Goal: Transaction & Acquisition: Purchase product/service

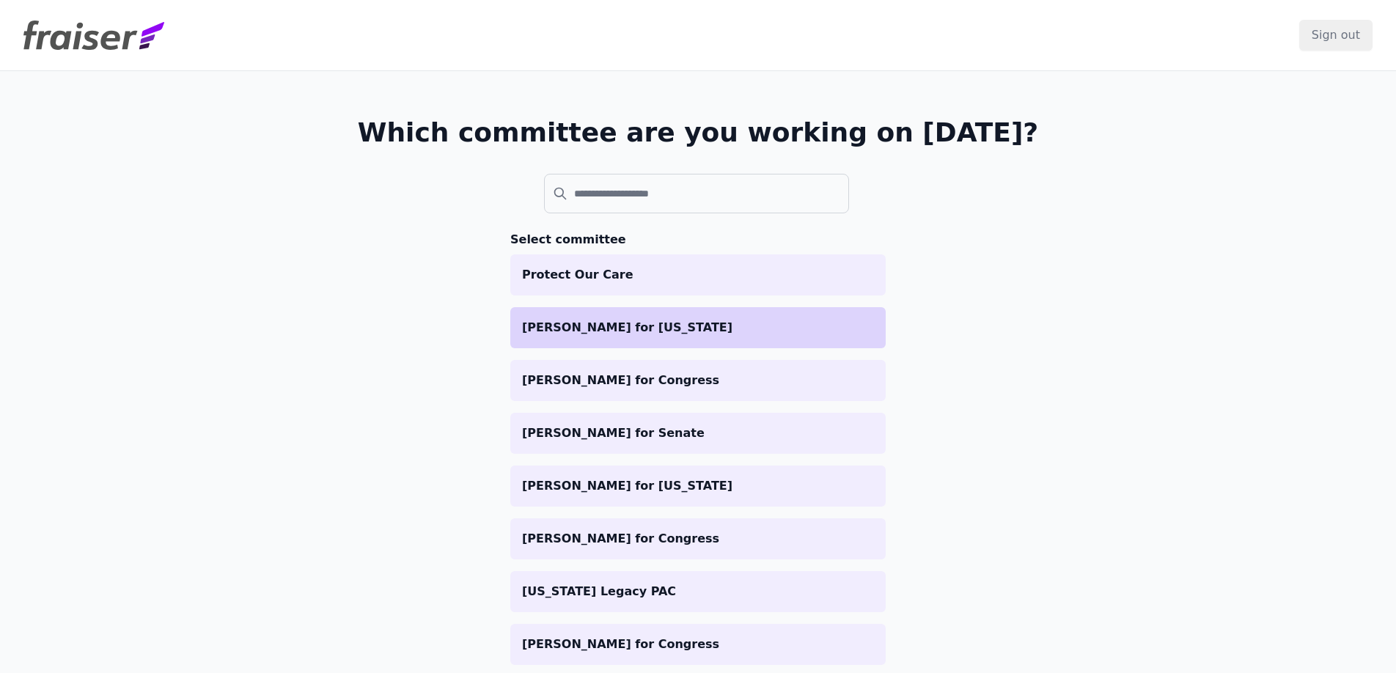
click at [659, 322] on p "[PERSON_NAME] for [US_STATE]" at bounding box center [698, 328] width 352 height 18
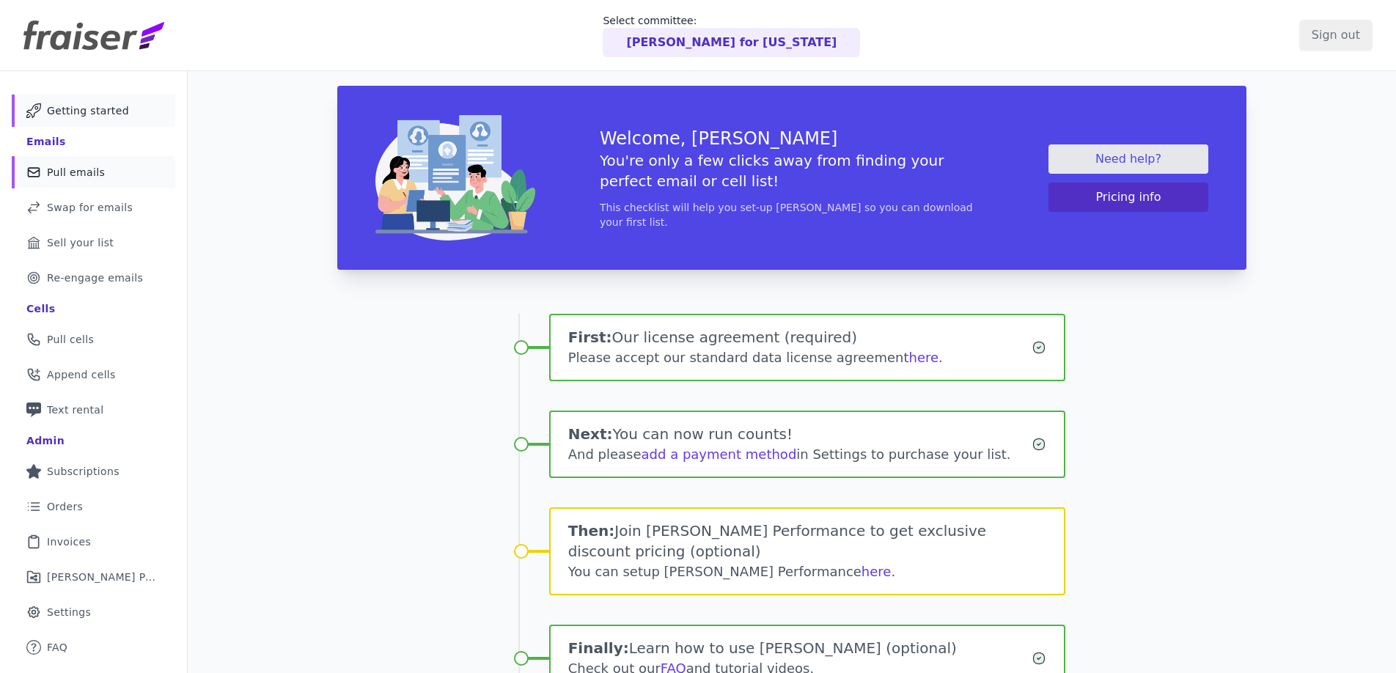
click at [99, 173] on span "Pull emails" at bounding box center [76, 172] width 58 height 15
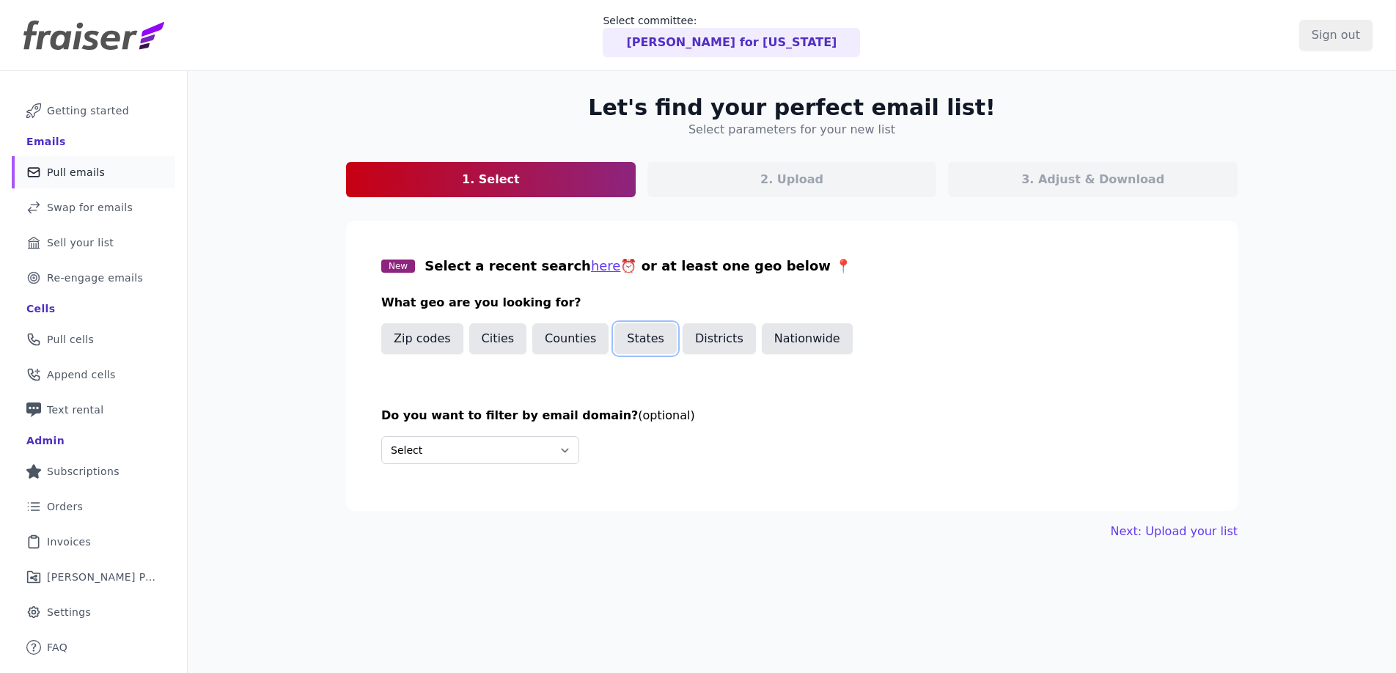
click at [632, 348] on button "States" at bounding box center [645, 338] width 62 height 31
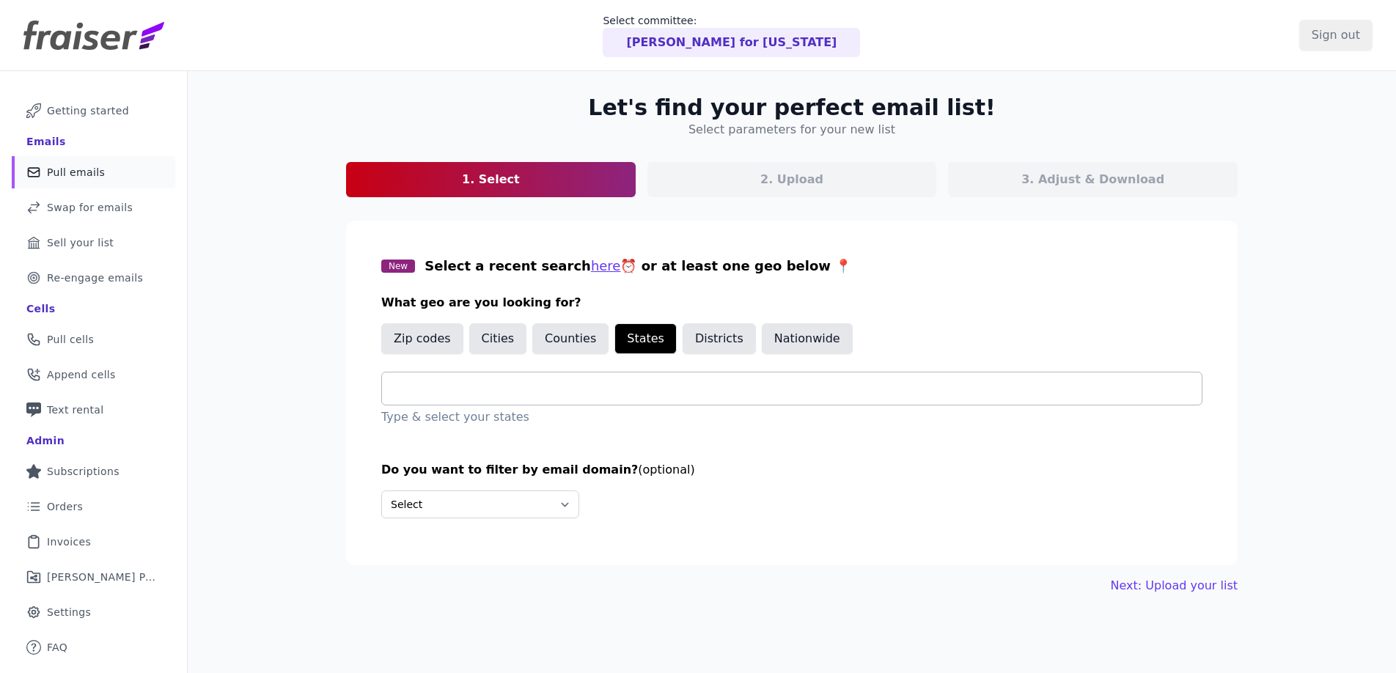
click at [452, 404] on div at bounding box center [798, 389] width 808 height 32
type input "**"
click at [183, 301] on nav "Mail Icon Outline of a mail envelope Getting started Emails Mail Icon Outline o…" at bounding box center [94, 407] width 188 height 673
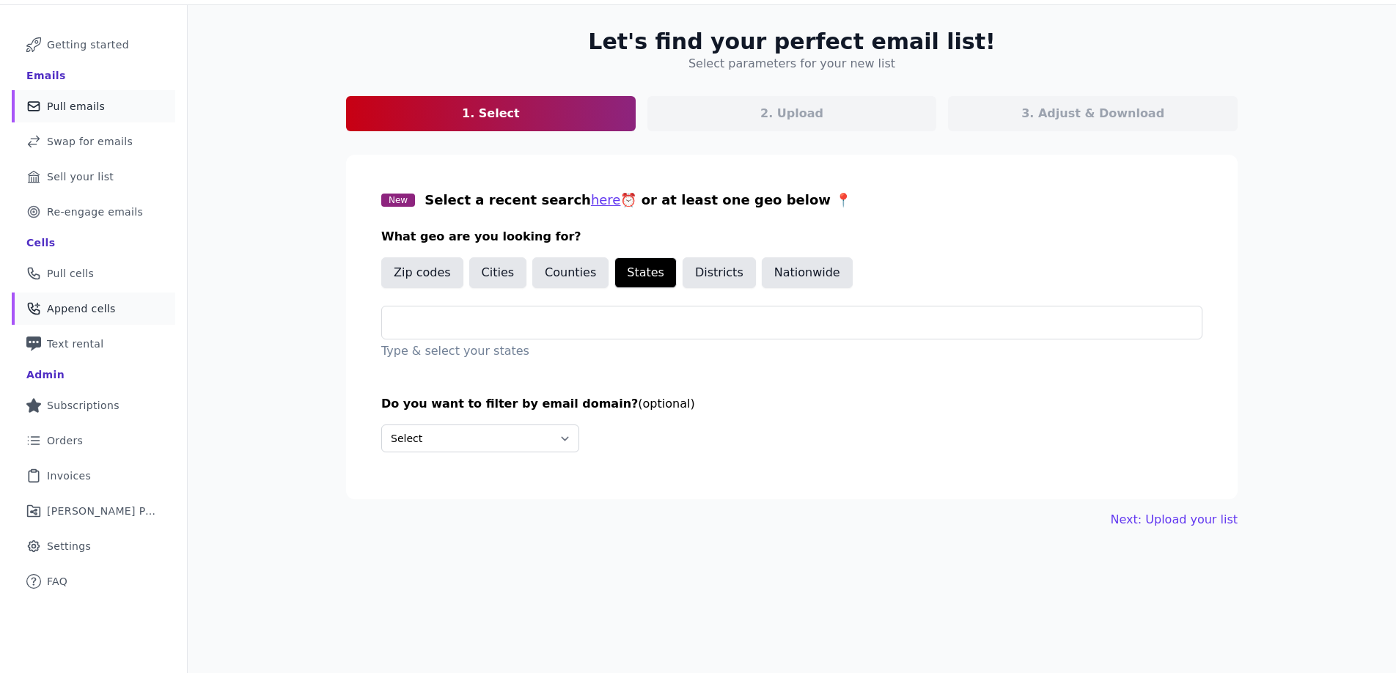
scroll to position [71, 0]
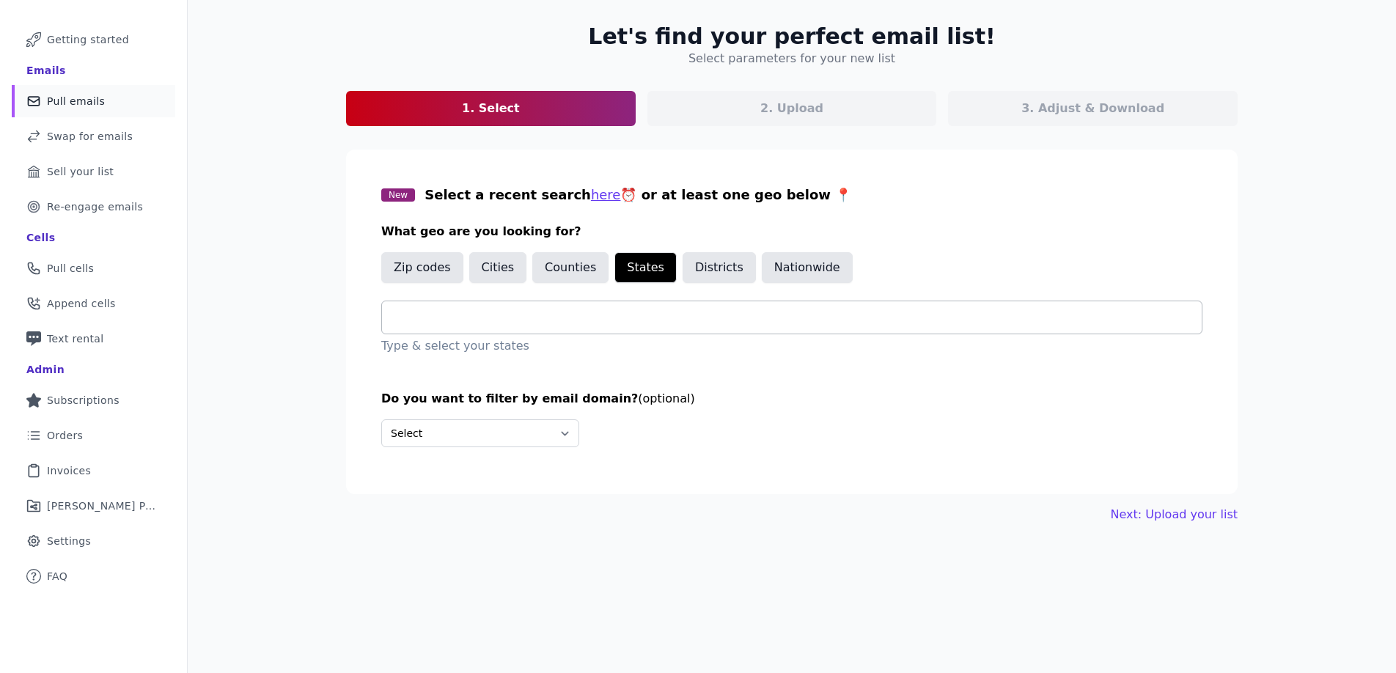
click at [567, 314] on input "text" at bounding box center [798, 318] width 808 height 18
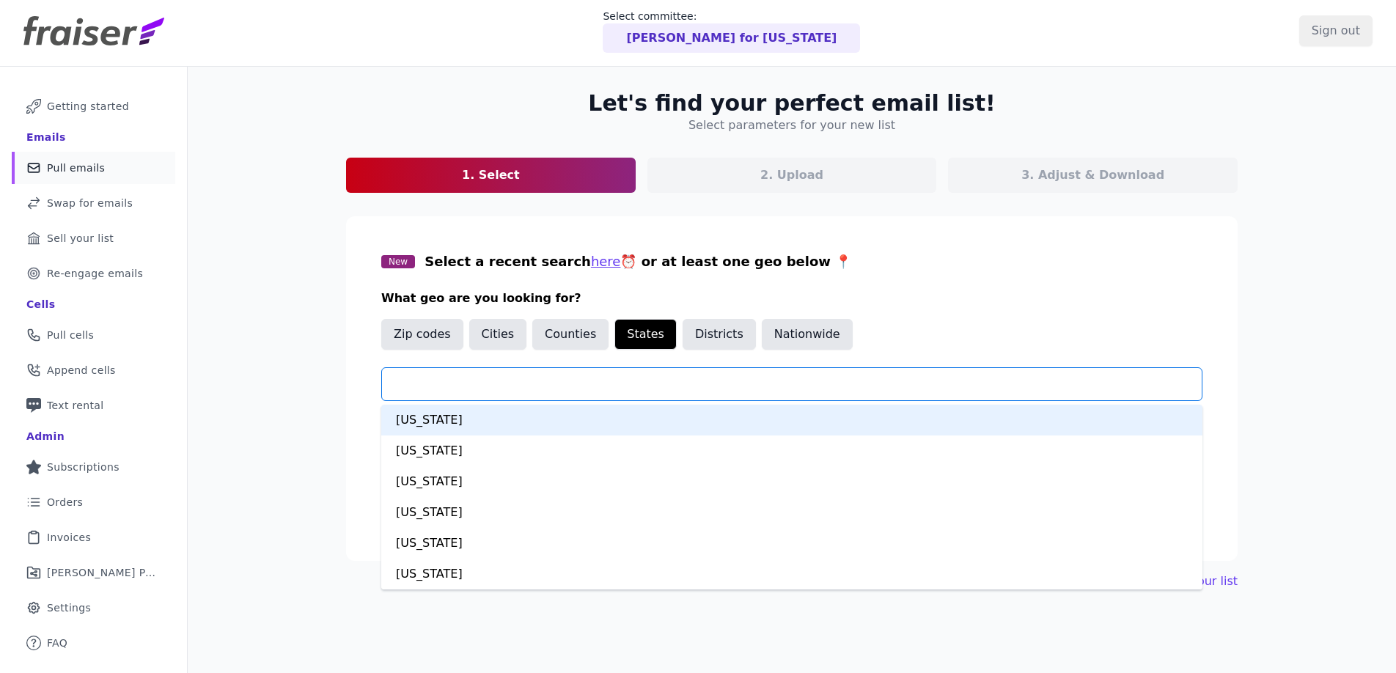
scroll to position [0, 0]
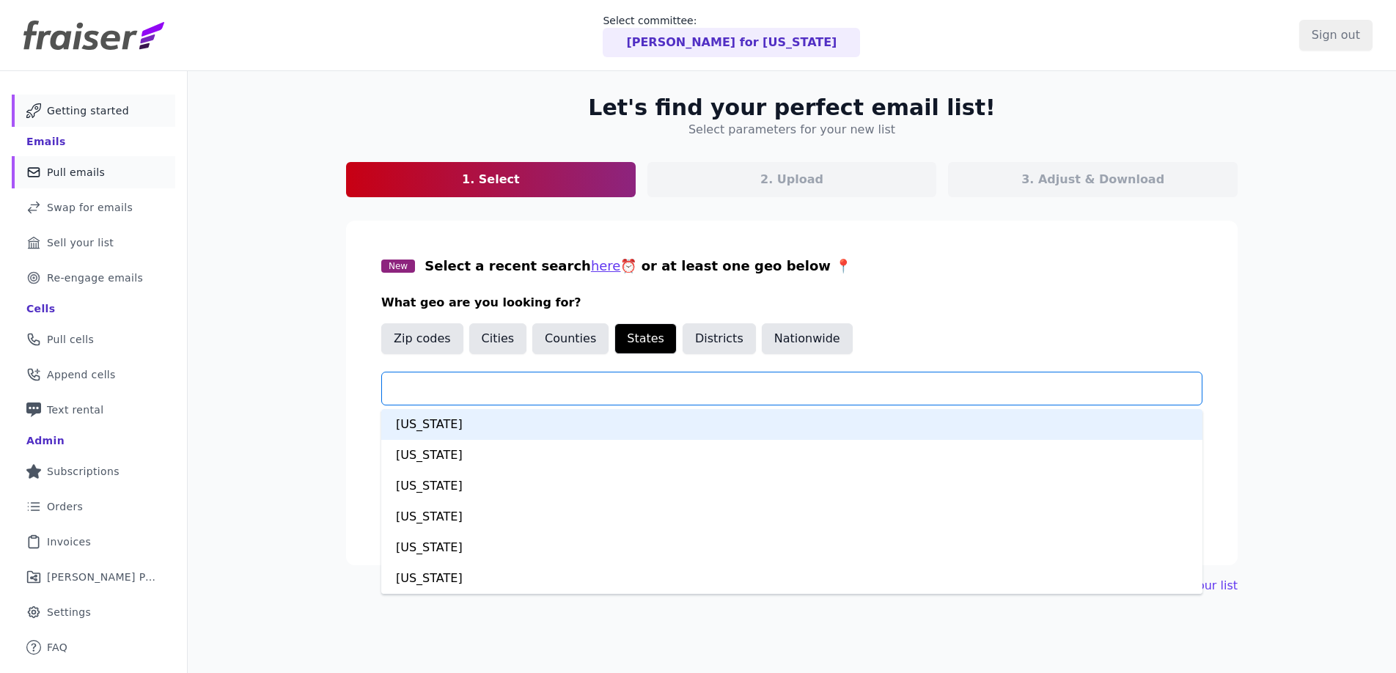
click at [99, 107] on span "Getting started" at bounding box center [88, 110] width 82 height 15
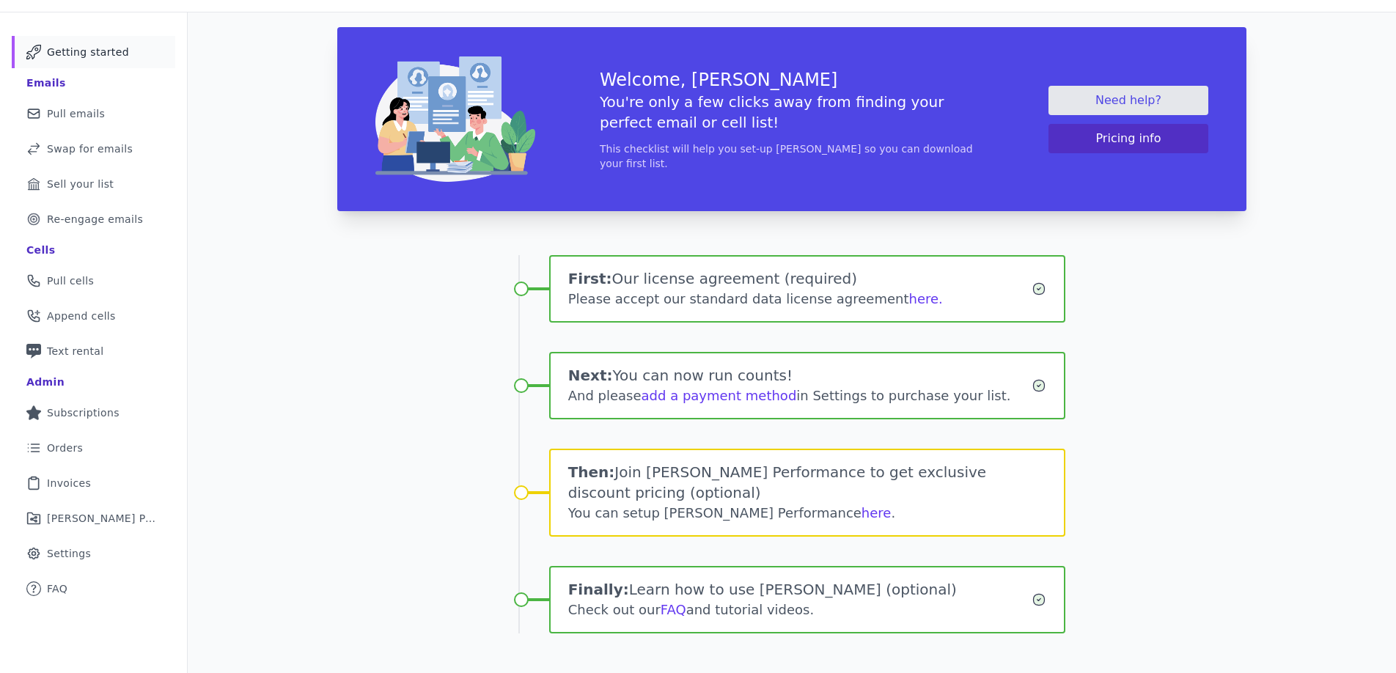
scroll to position [71, 0]
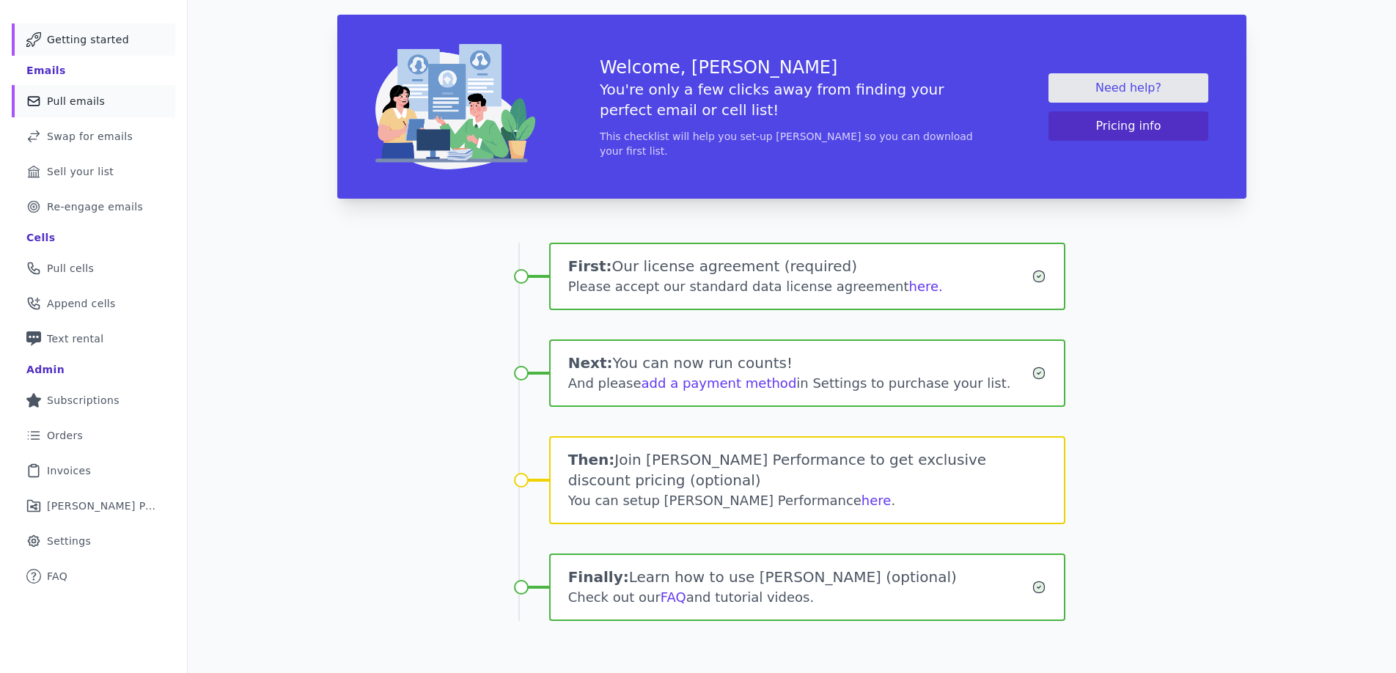
click at [79, 94] on span "Pull emails" at bounding box center [76, 101] width 58 height 15
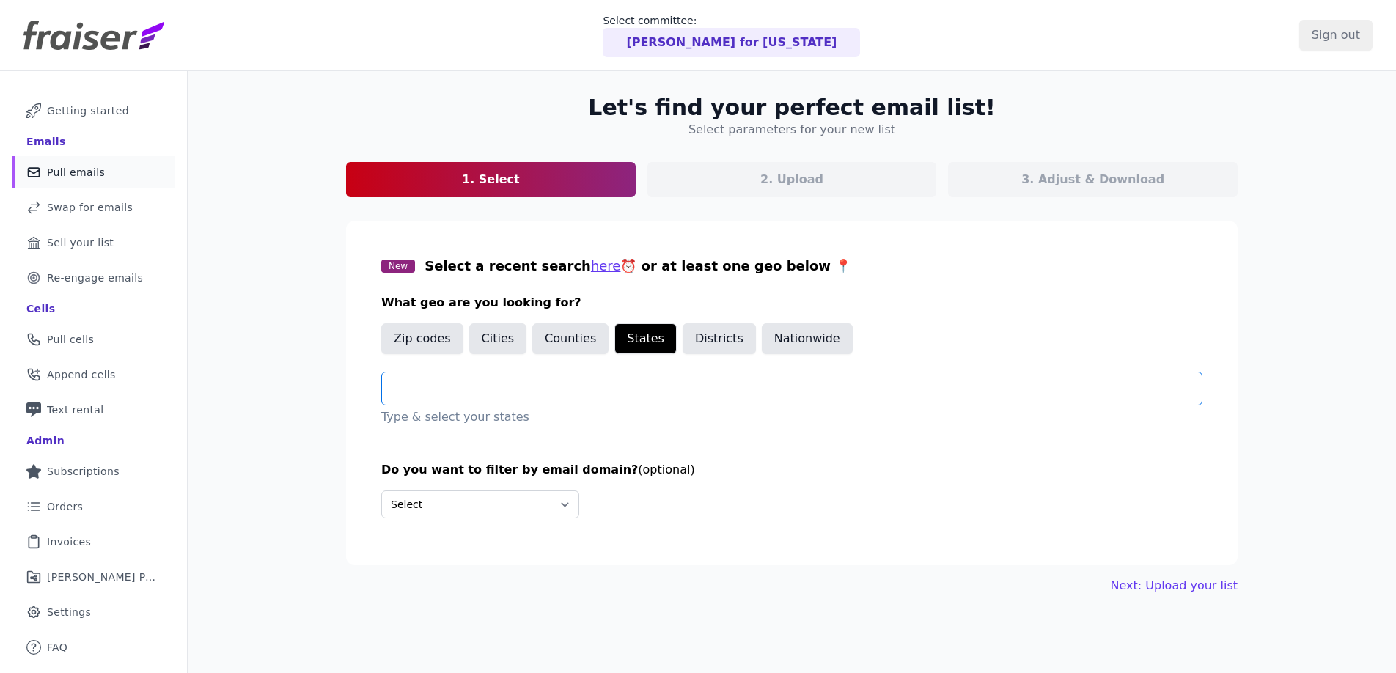
click at [546, 380] on input "text" at bounding box center [798, 389] width 808 height 18
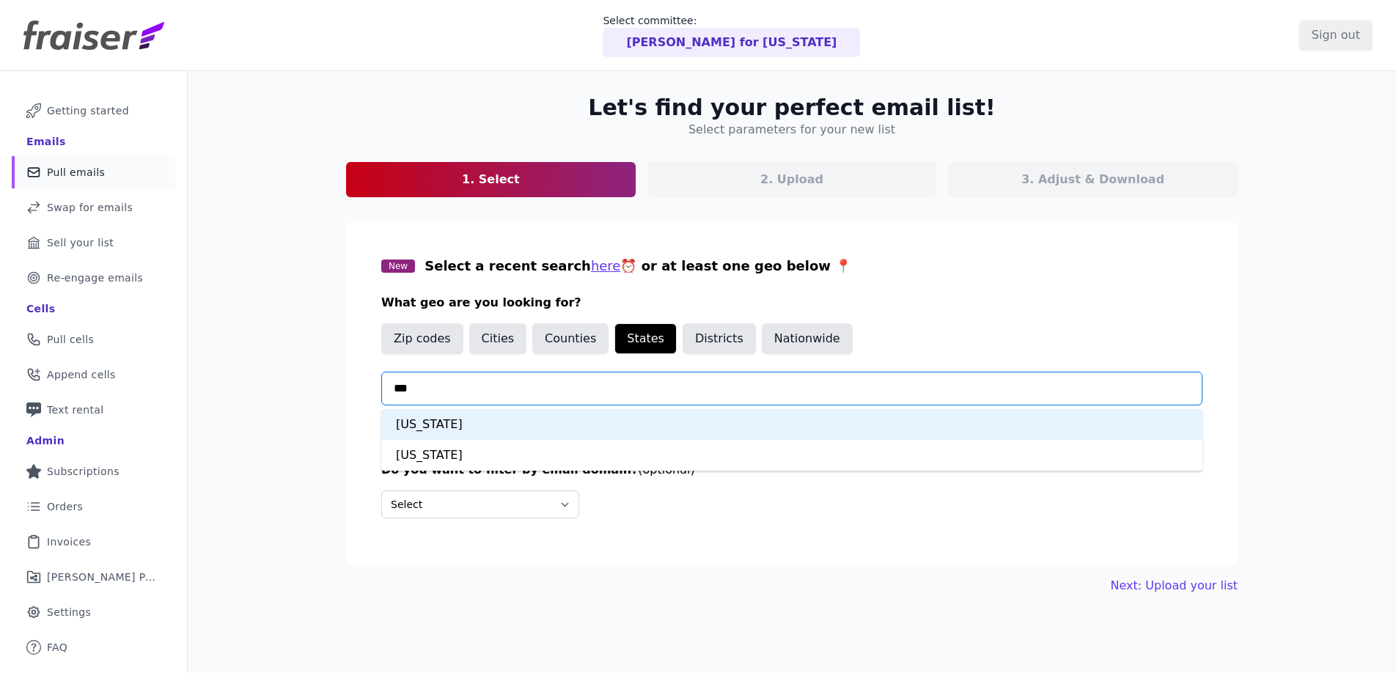
type input "****"
click at [581, 419] on div "Minnesota" at bounding box center [791, 424] width 821 height 31
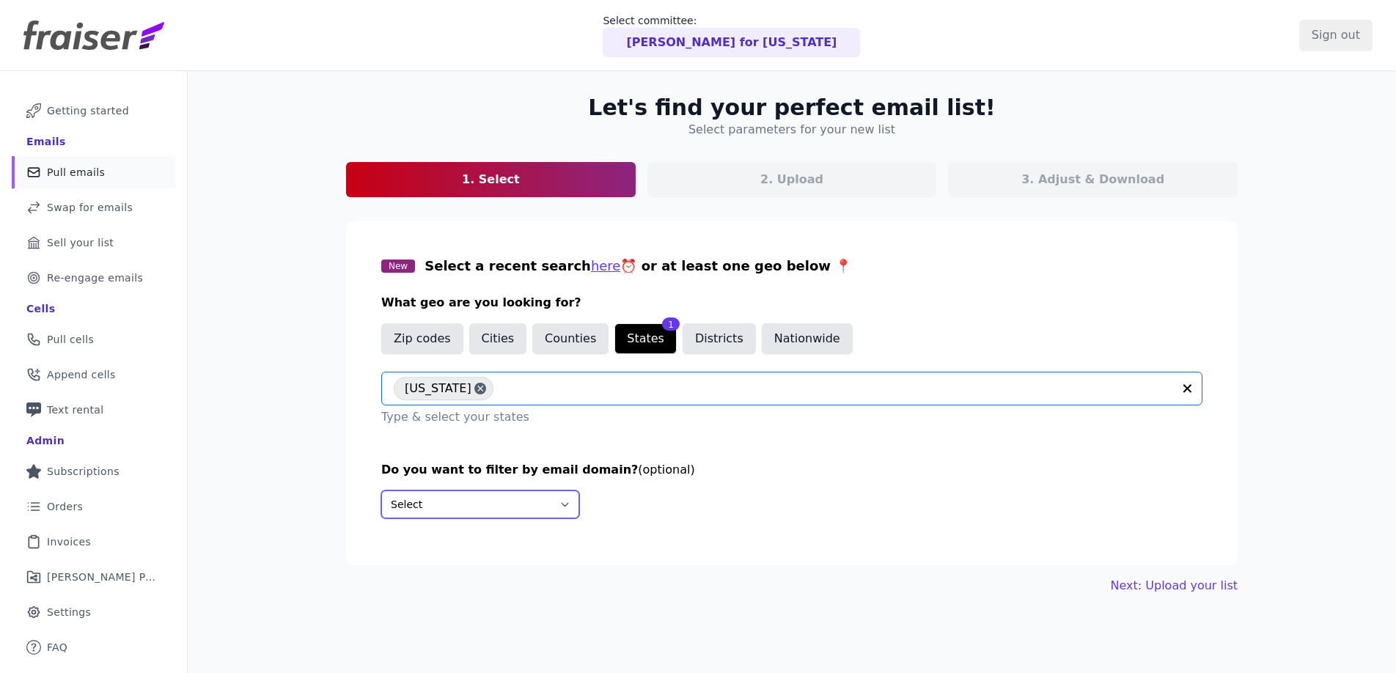
click at [460, 501] on select "Select Include only these domains Include none of these domains" at bounding box center [480, 505] width 198 height 28
click at [713, 53] on div "[PERSON_NAME] for [US_STATE]" at bounding box center [731, 42] width 257 height 29
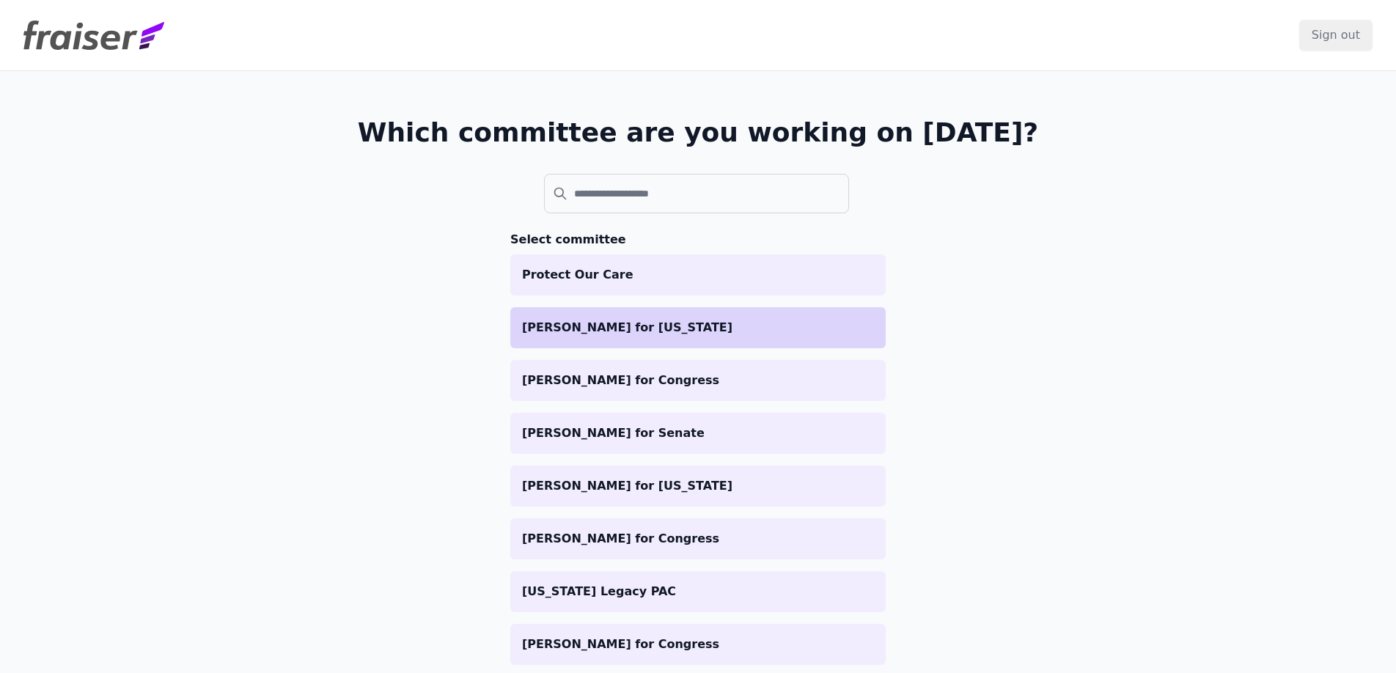
click at [645, 331] on p "[PERSON_NAME] for [US_STATE]" at bounding box center [698, 328] width 352 height 18
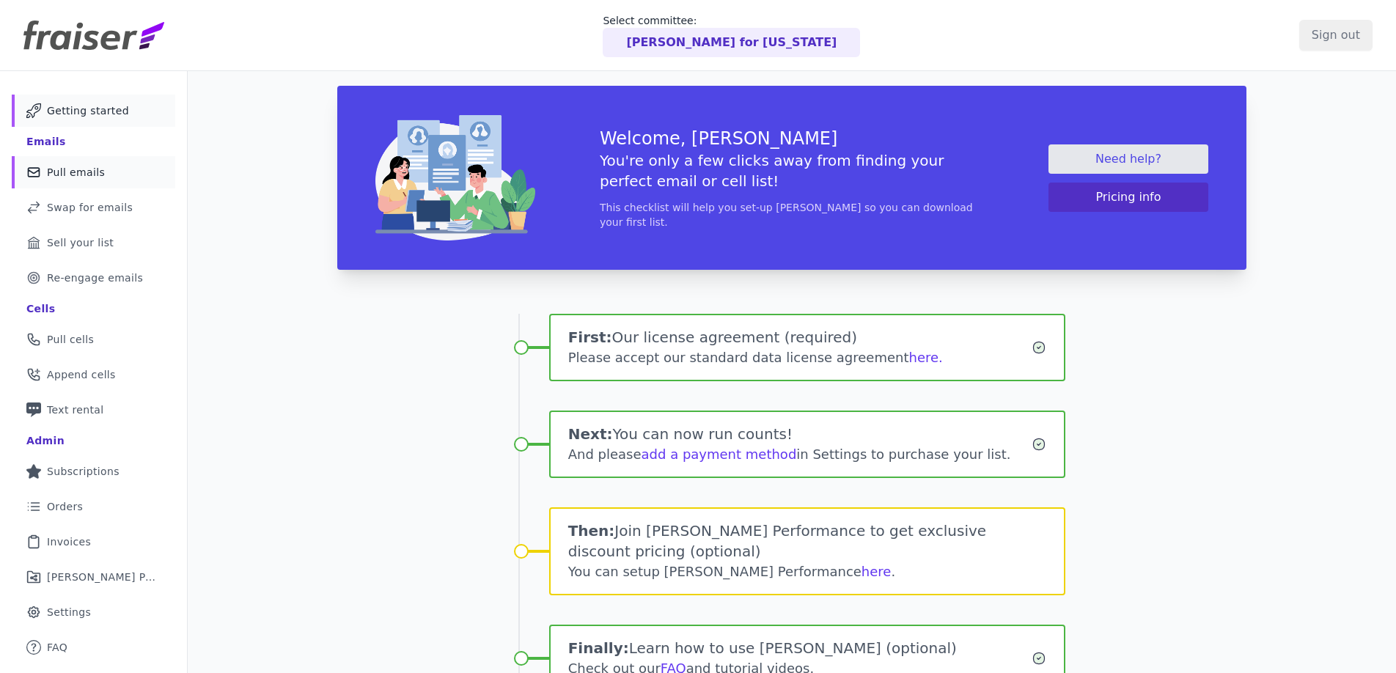
click at [83, 167] on span "Pull emails" at bounding box center [76, 172] width 58 height 15
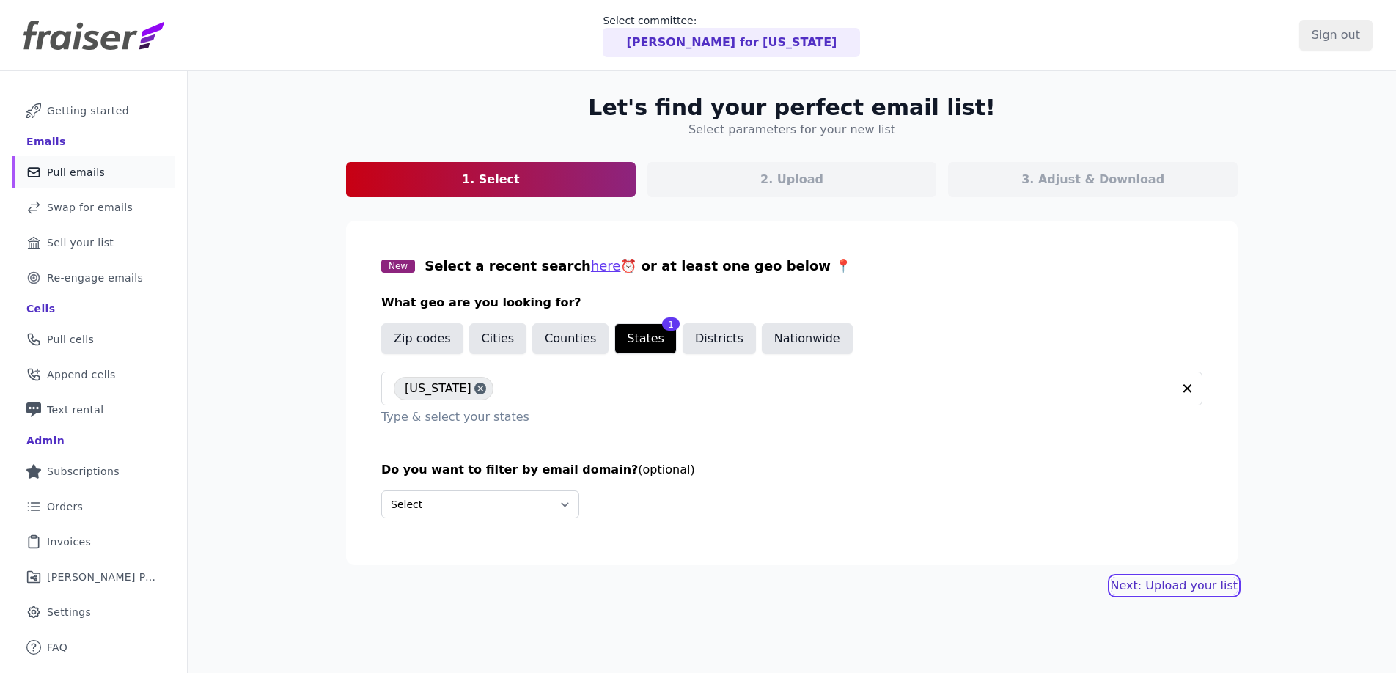
click at [1186, 590] on link "Next: Upload your list" at bounding box center [1174, 586] width 127 height 18
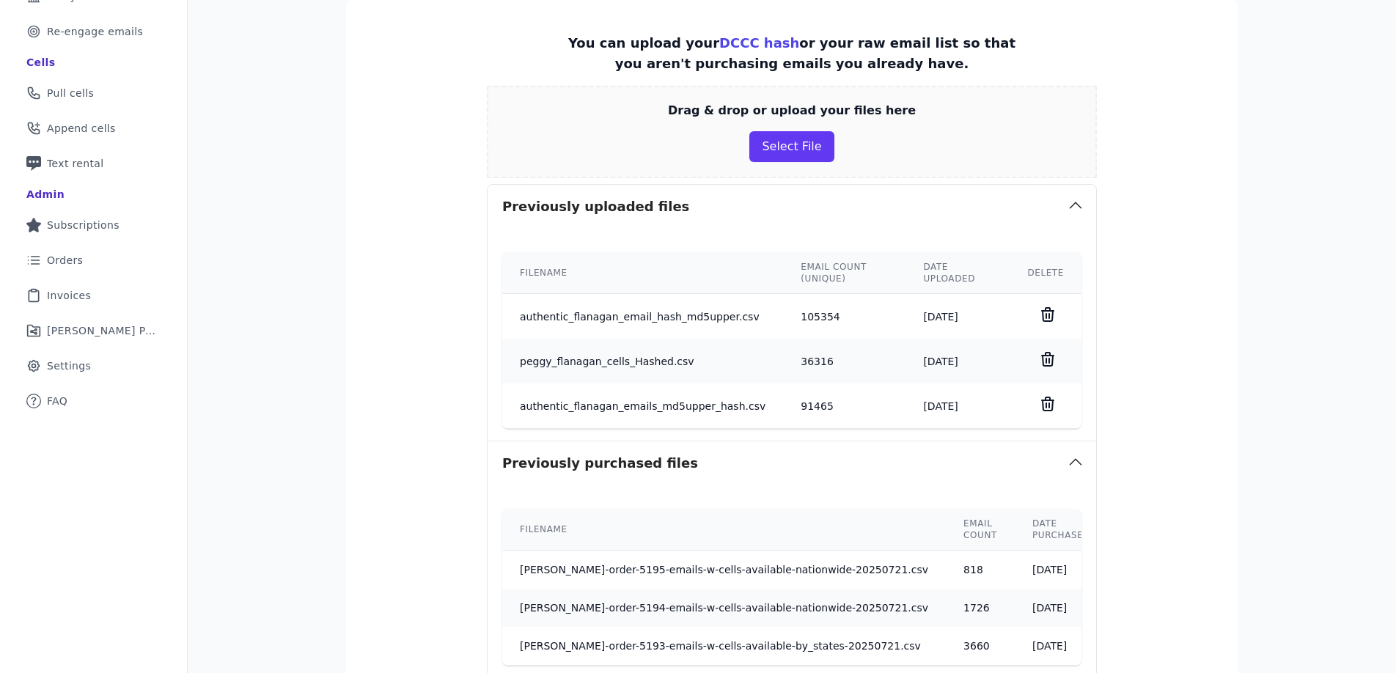
scroll to position [402, 0]
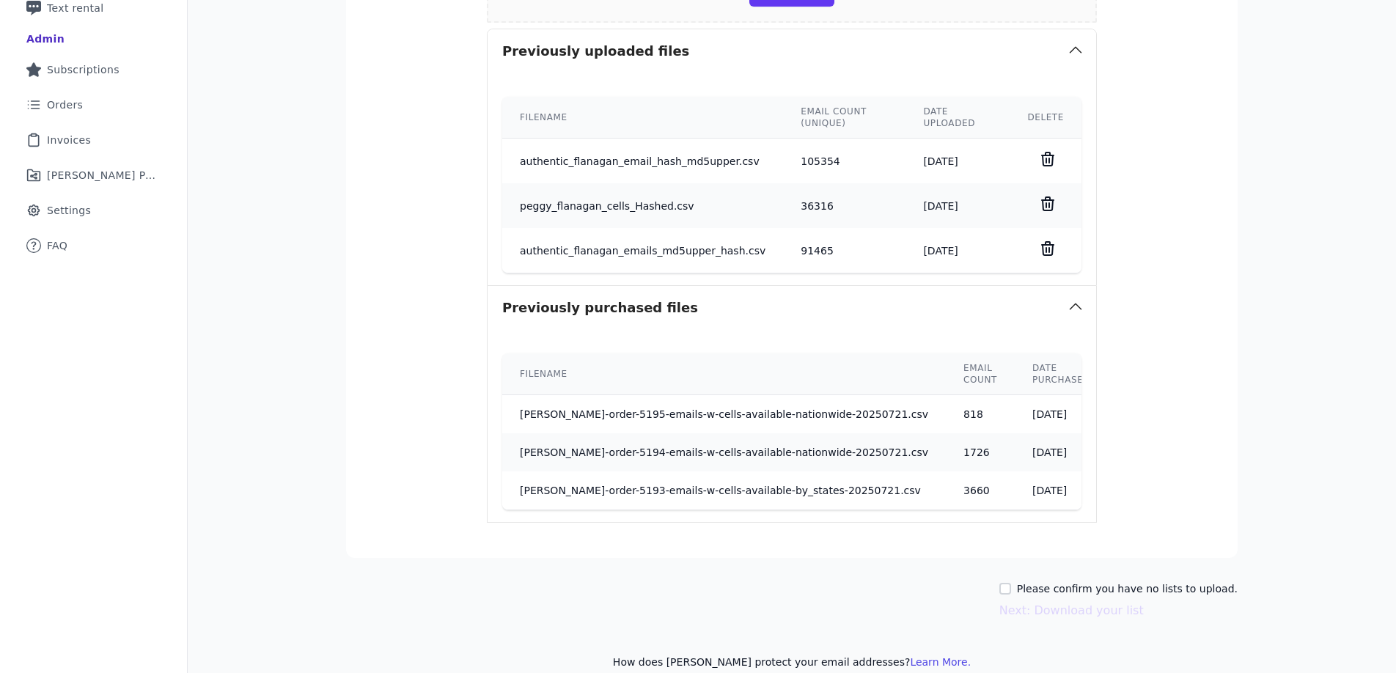
click at [1083, 594] on label "Please confirm you have no lists to upload." at bounding box center [1127, 588] width 221 height 15
click at [1011, 594] on input "Please confirm you have no lists to upload." at bounding box center [1005, 589] width 12 height 12
checkbox input "true"
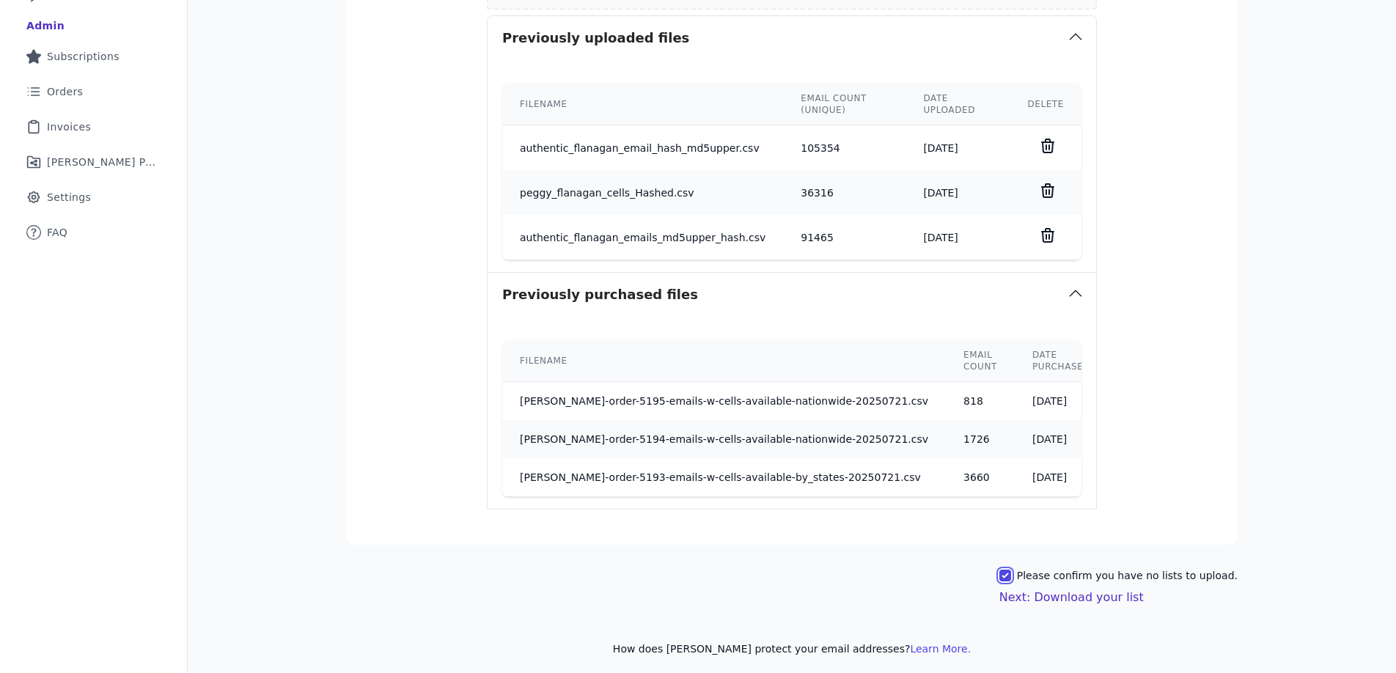
scroll to position [422, 0]
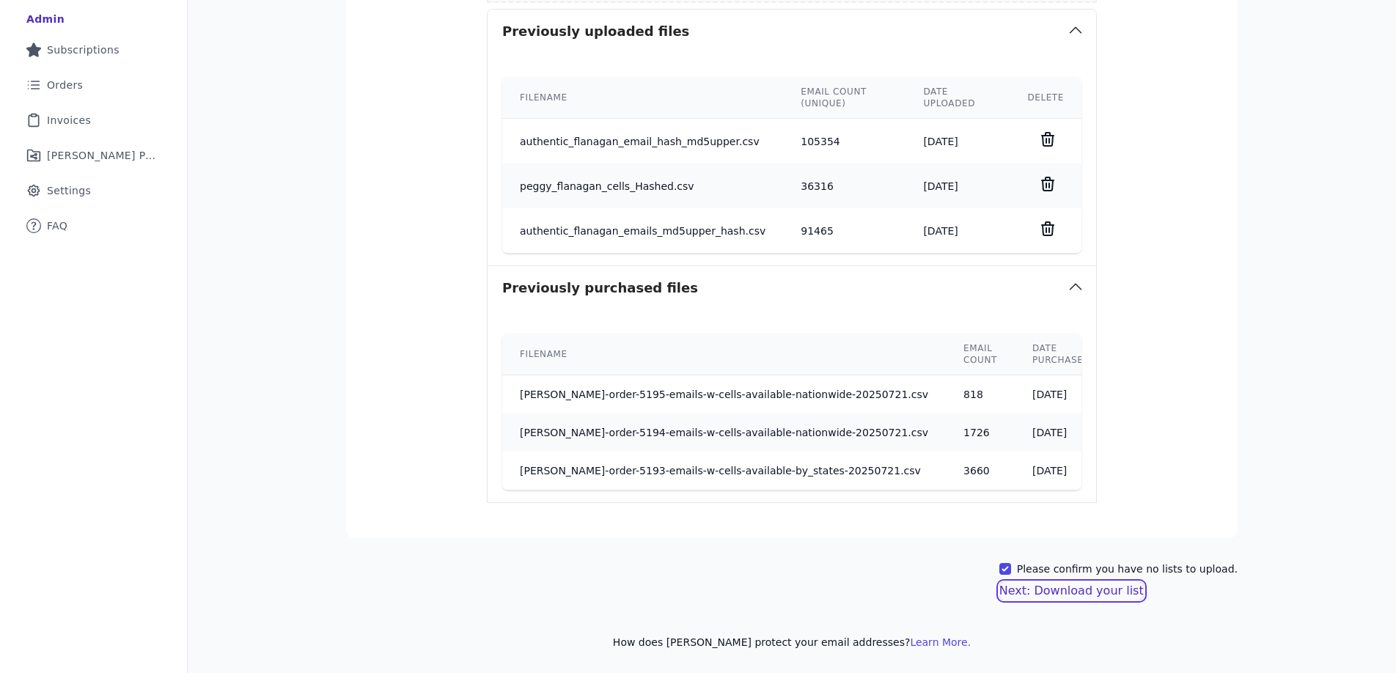
click at [1079, 592] on button "Next: Download your list" at bounding box center [1071, 591] width 144 height 18
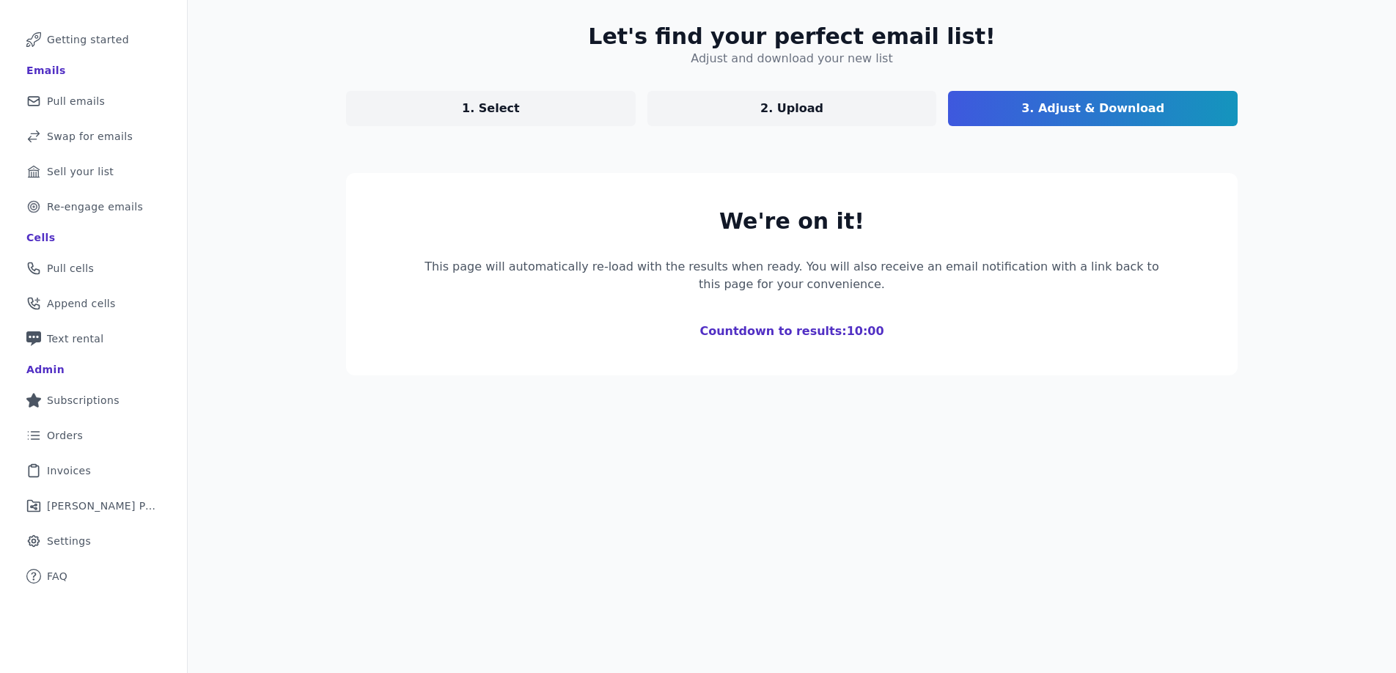
scroll to position [71, 0]
click at [97, 507] on span "Fraiser Performance" at bounding box center [102, 506] width 111 height 15
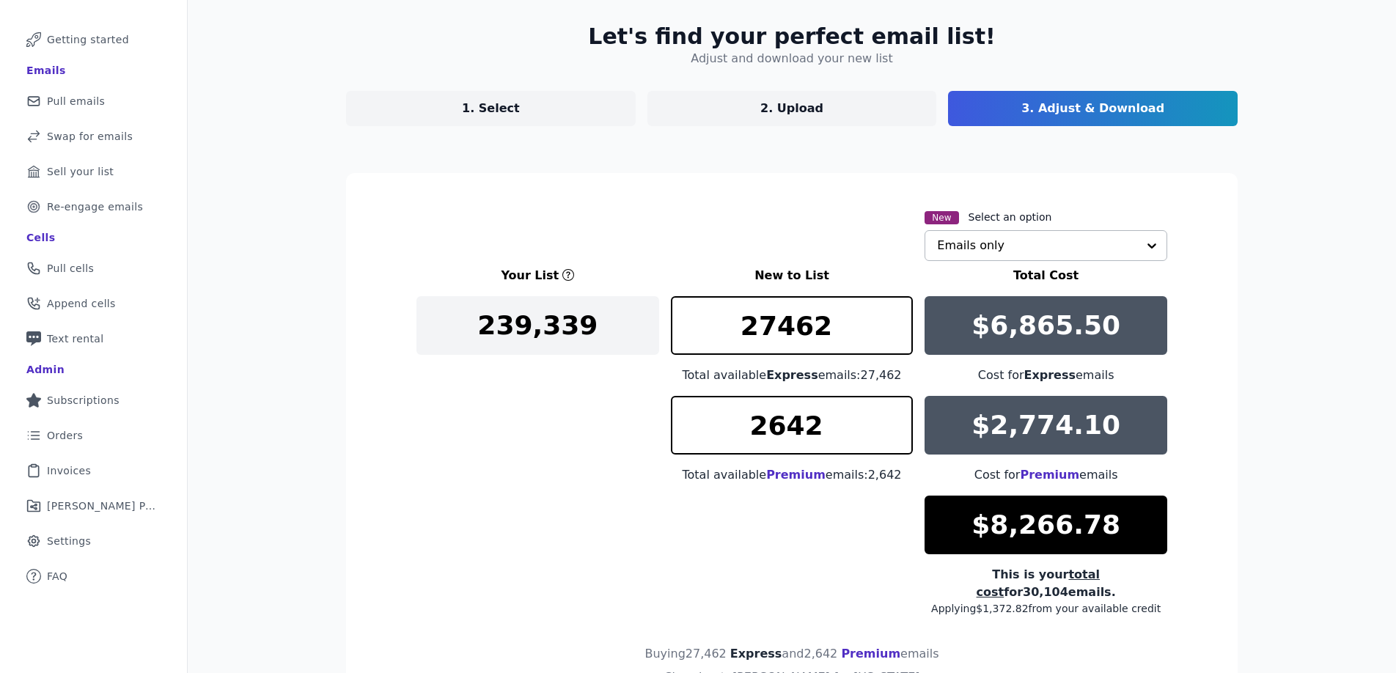
click at [1030, 260] on input "text" at bounding box center [1037, 245] width 200 height 29
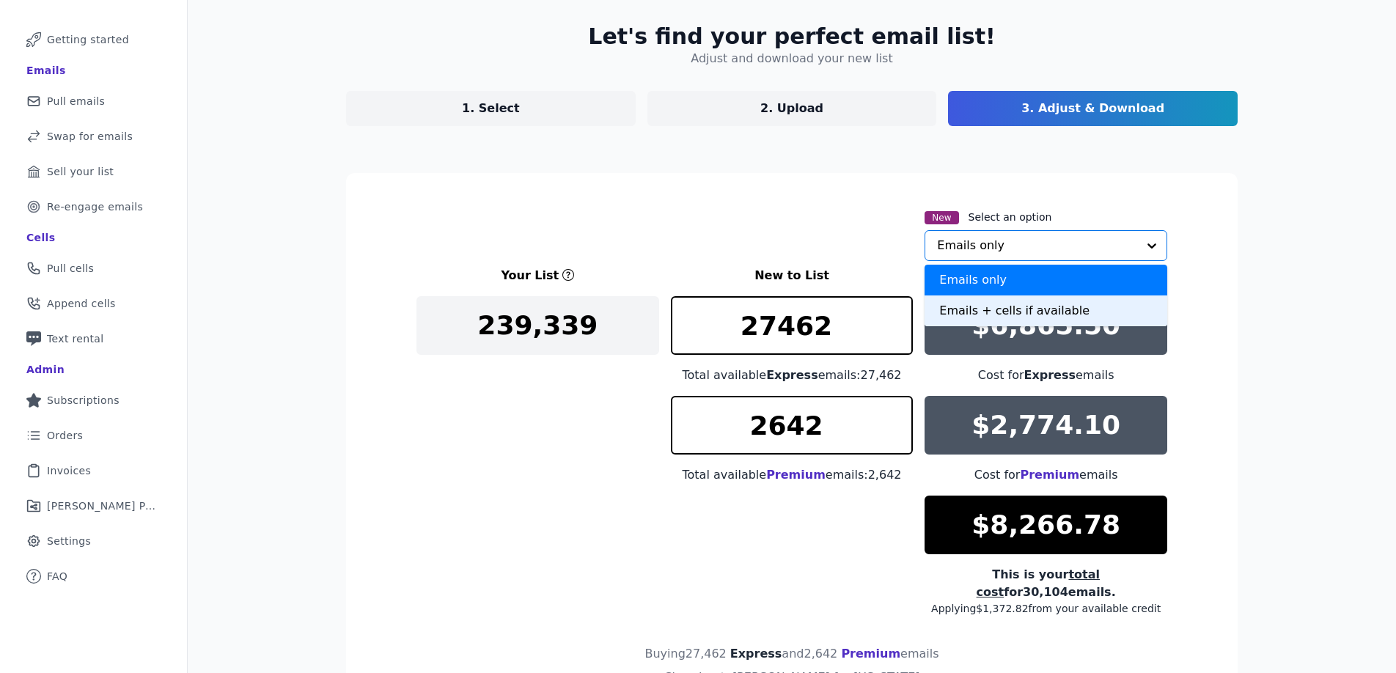
click at [994, 312] on div "Emails + cells if available" at bounding box center [1046, 311] width 243 height 31
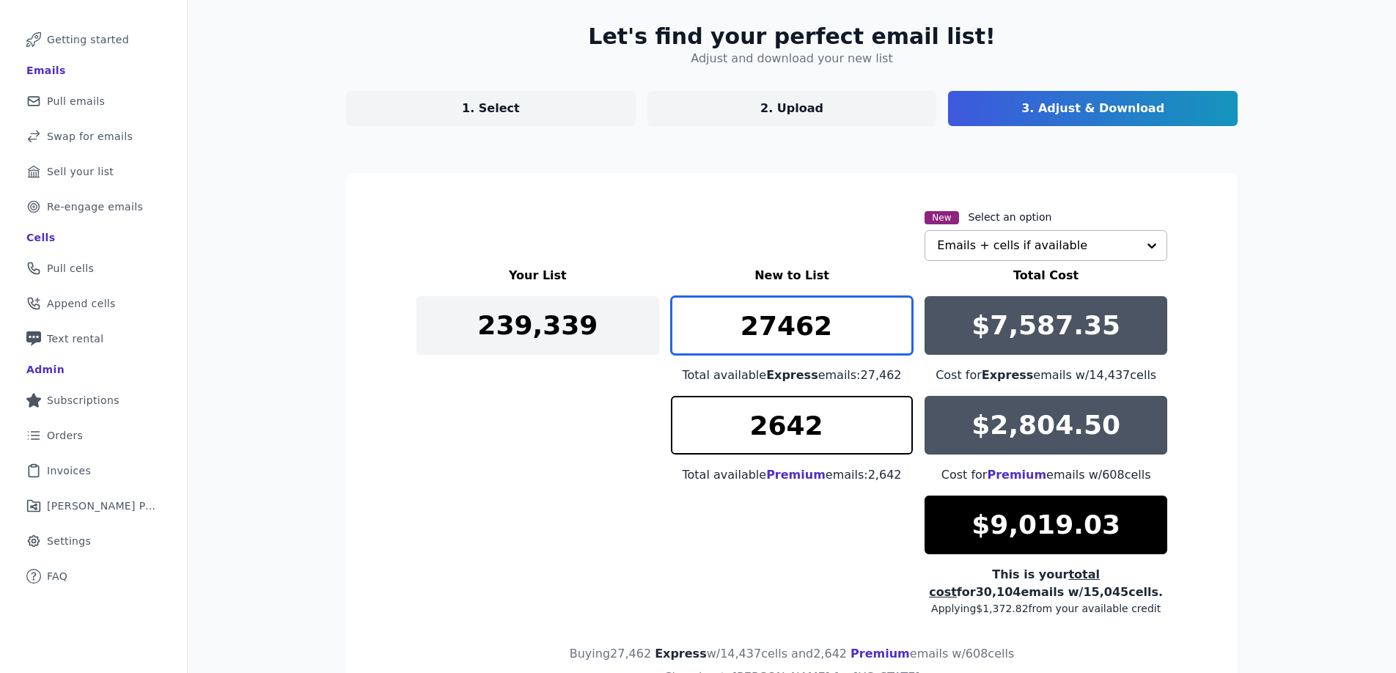
drag, startPoint x: 829, startPoint y: 326, endPoint x: 649, endPoint y: 326, distance: 180.4
click at [649, 326] on div "Your List New to List Total Cost 239,339 27462 Total available Express emails: …" at bounding box center [792, 441] width 751 height 349
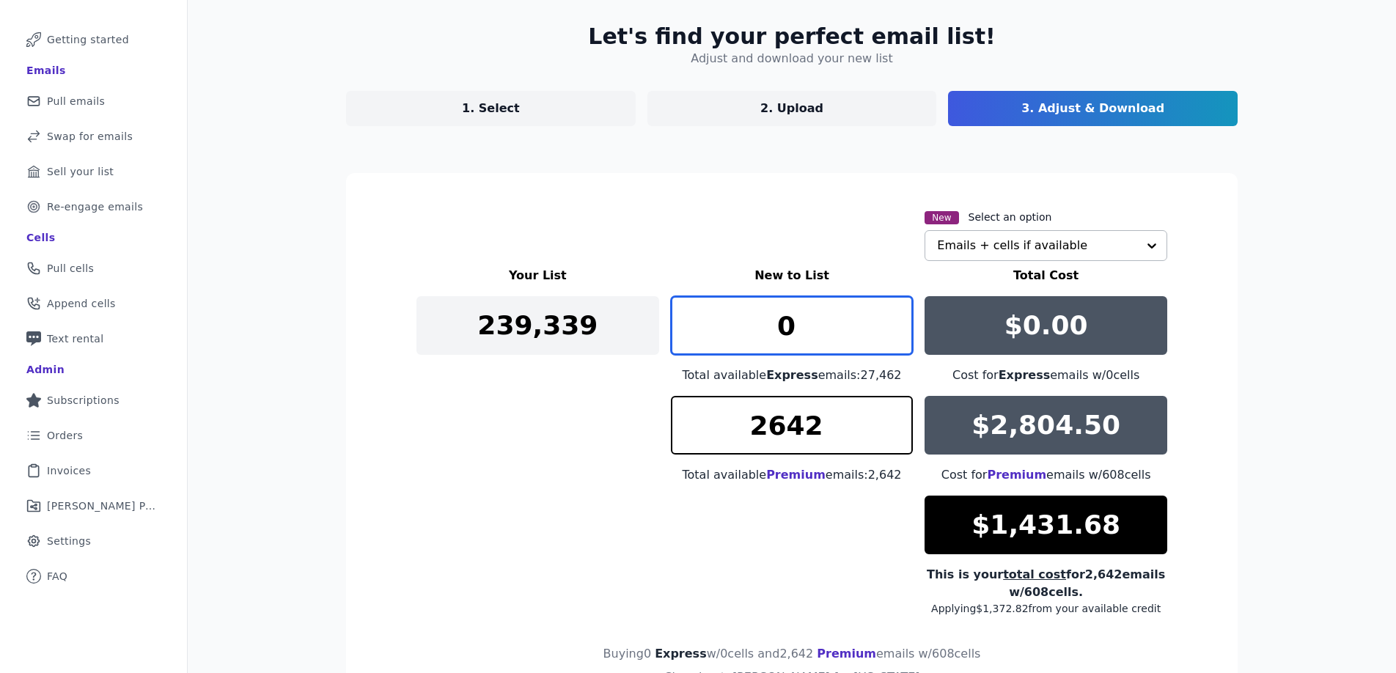
type input "0"
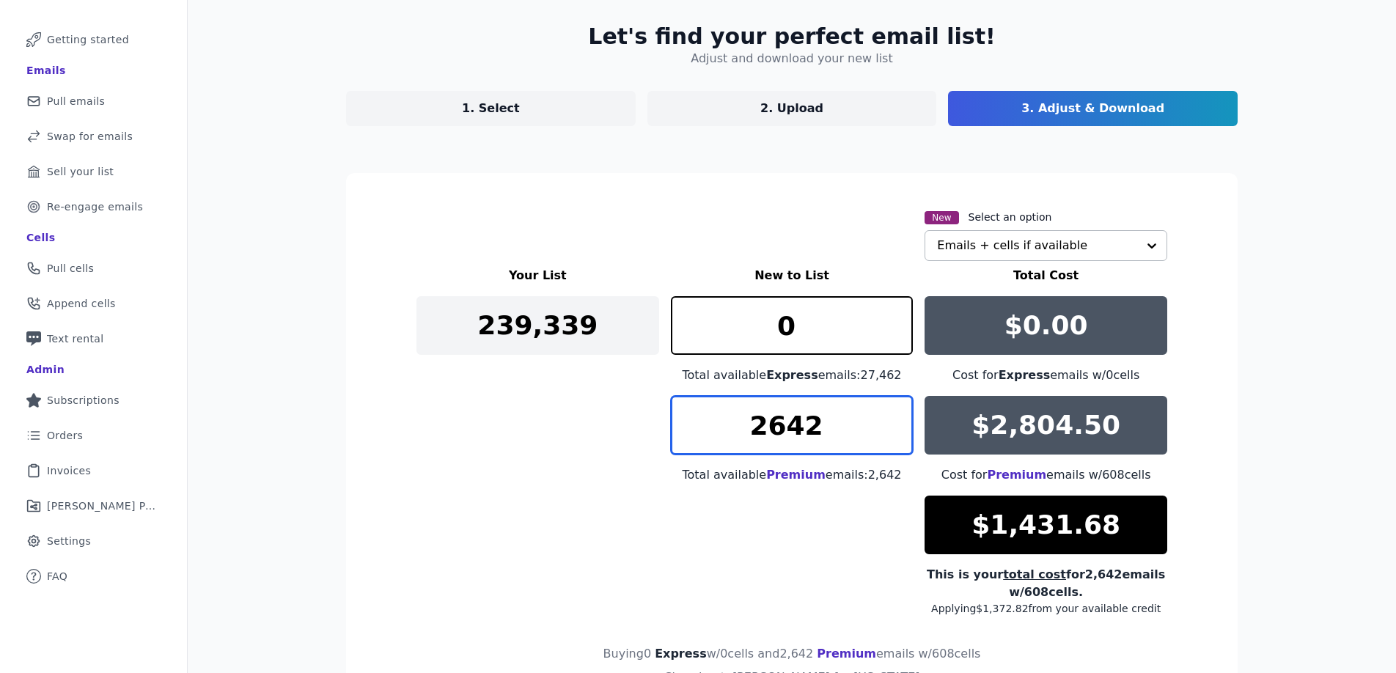
drag, startPoint x: 760, startPoint y: 430, endPoint x: 749, endPoint y: 430, distance: 11.8
click at [752, 430] on input "2642" at bounding box center [792, 425] width 243 height 59
type input "2"
type input "1"
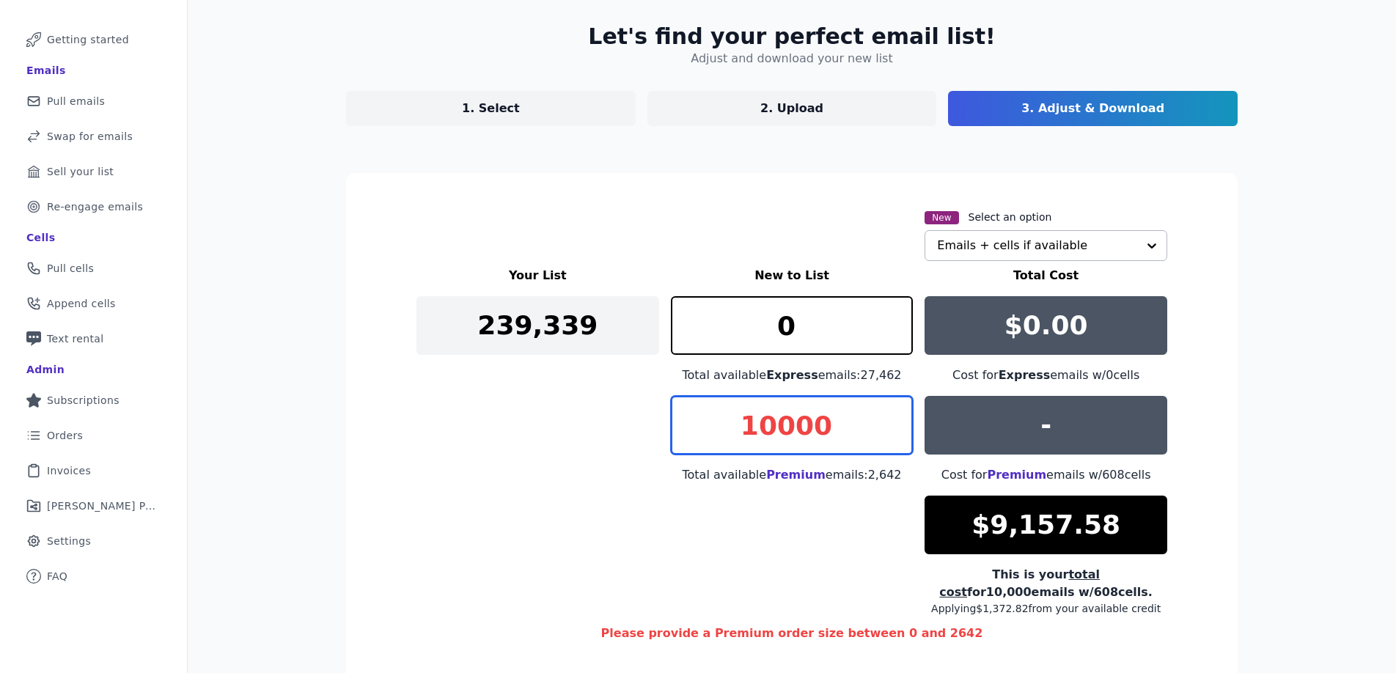
drag, startPoint x: 866, startPoint y: 447, endPoint x: 825, endPoint y: 448, distance: 41.1
click at [853, 448] on input "10000" at bounding box center [792, 425] width 243 height 59
drag, startPoint x: 840, startPoint y: 414, endPoint x: 691, endPoint y: 411, distance: 148.9
click at [691, 411] on input "10000" at bounding box center [792, 425] width 243 height 59
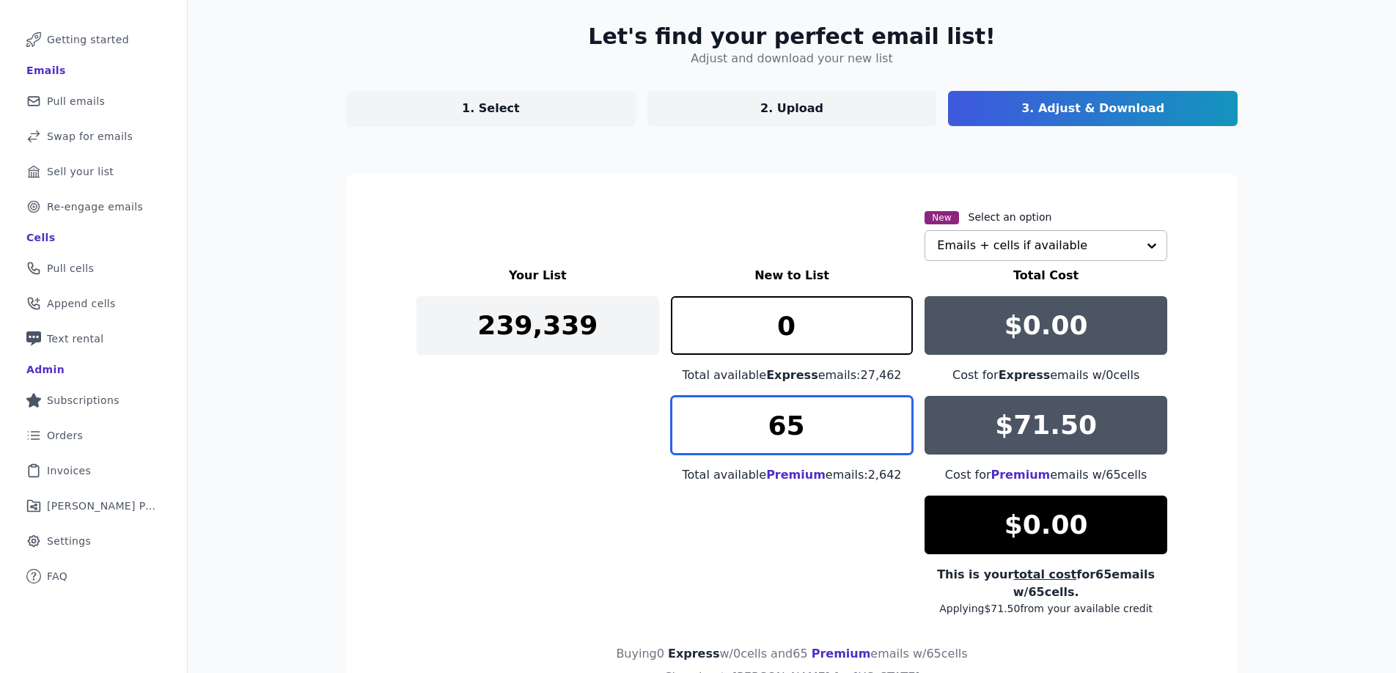
type input "6"
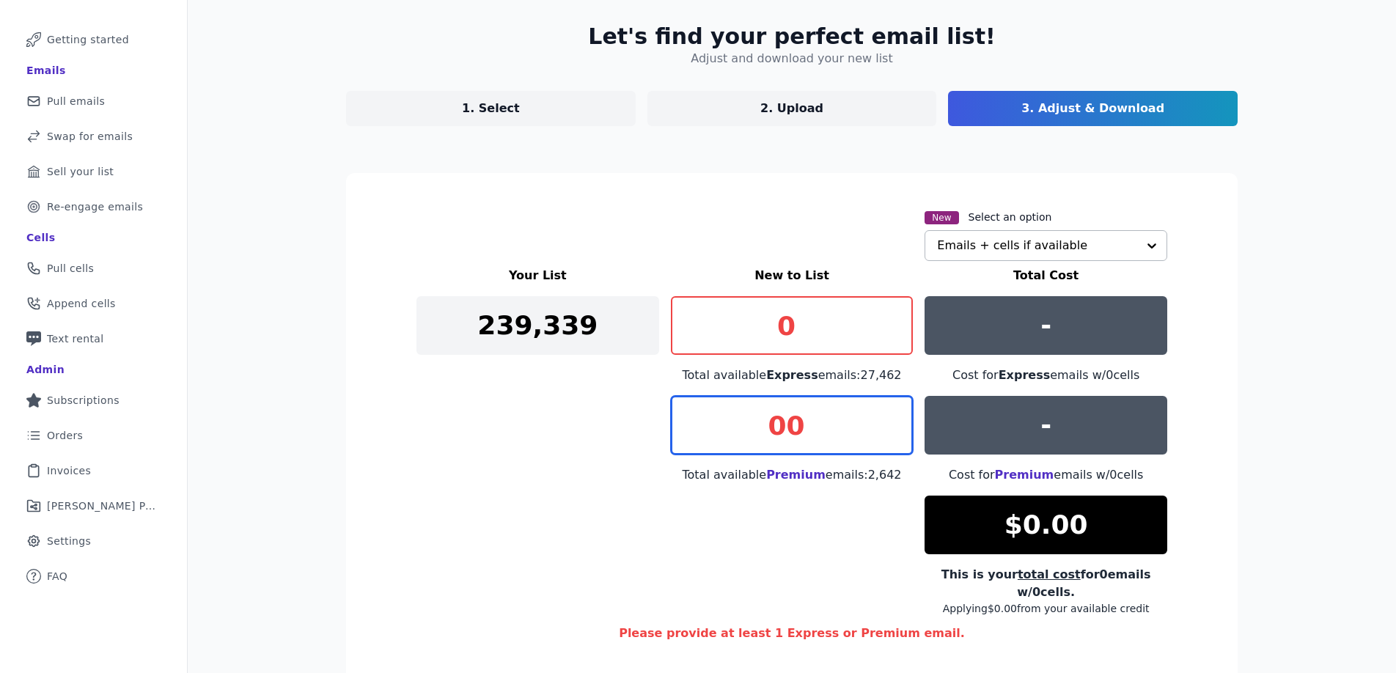
type input "0"
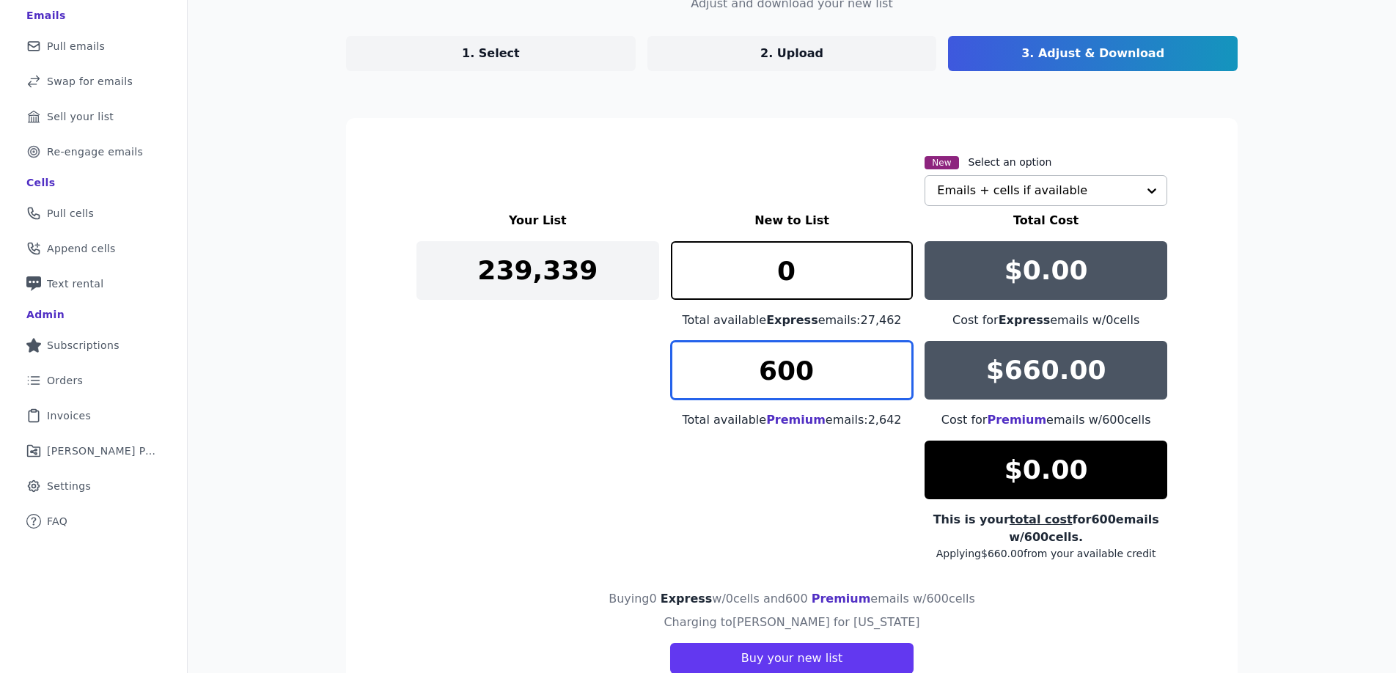
scroll to position [0, 0]
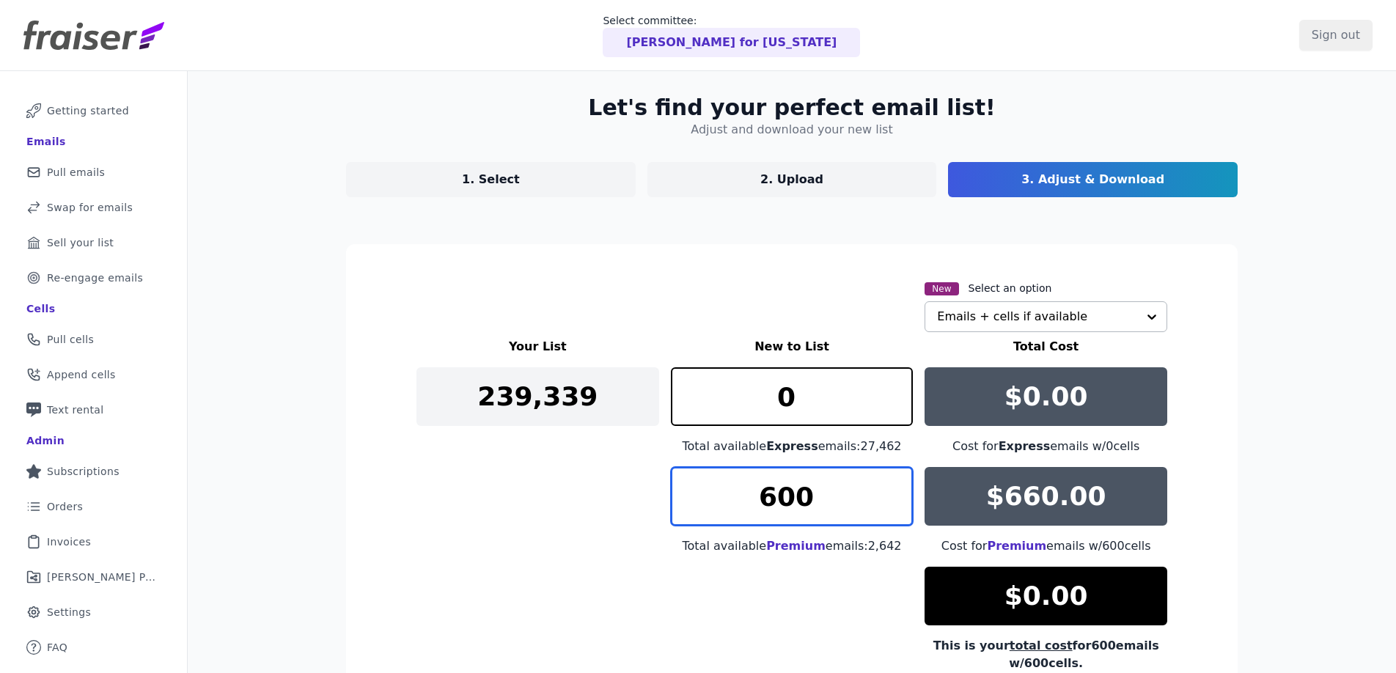
type input "600"
click at [550, 181] on link "1. Select" at bounding box center [491, 179] width 290 height 35
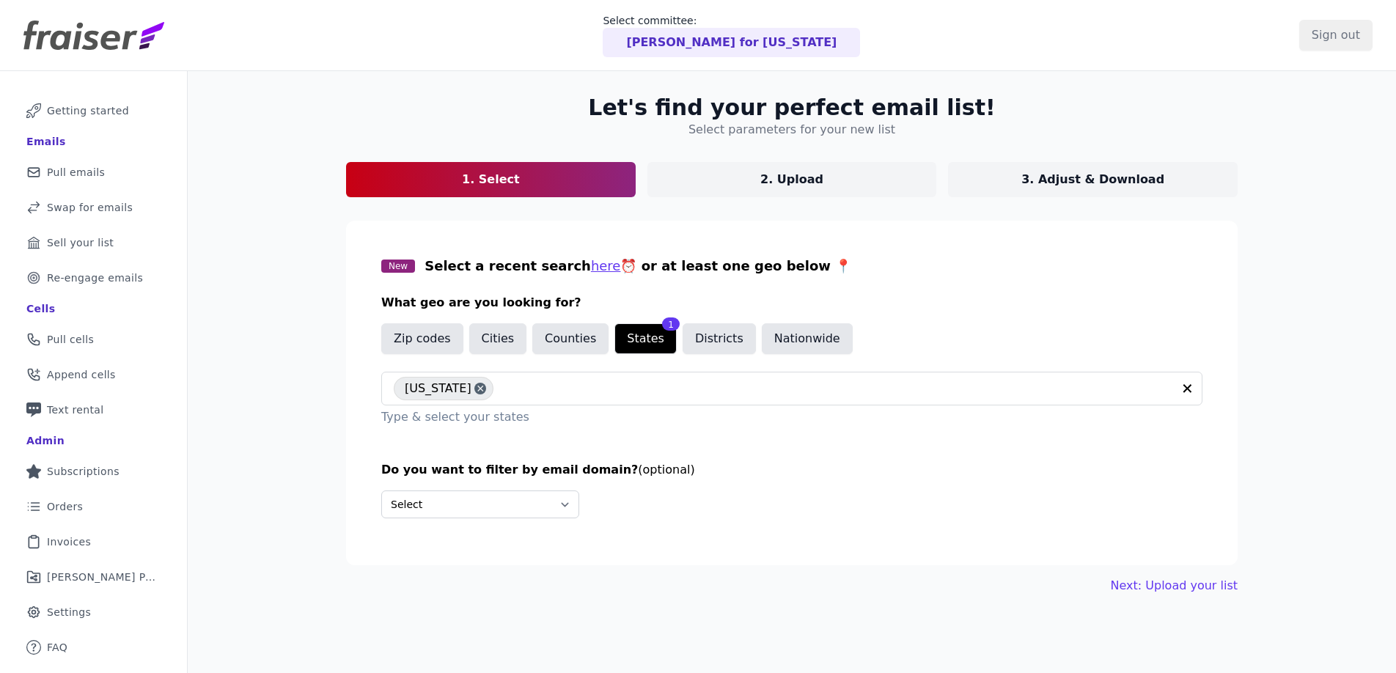
click at [805, 176] on p "2. Upload" at bounding box center [791, 180] width 63 height 18
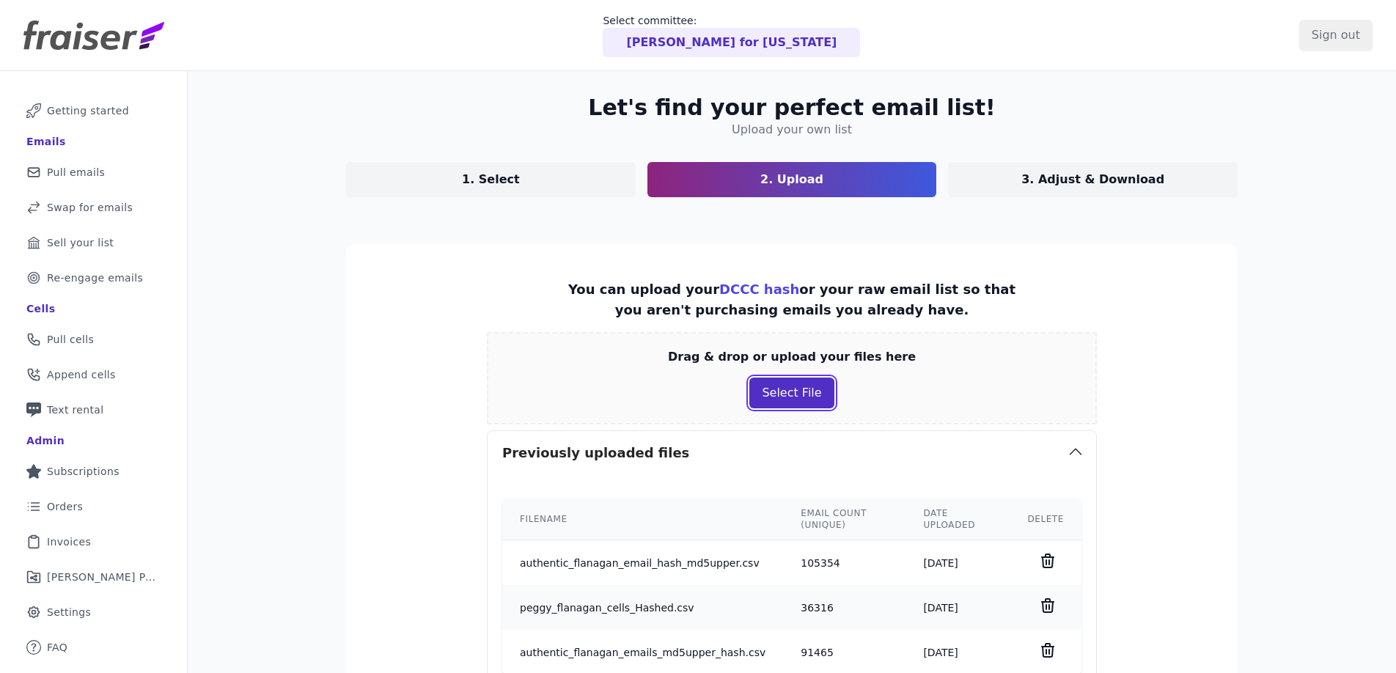
click at [788, 382] on button "Select File" at bounding box center [791, 393] width 84 height 31
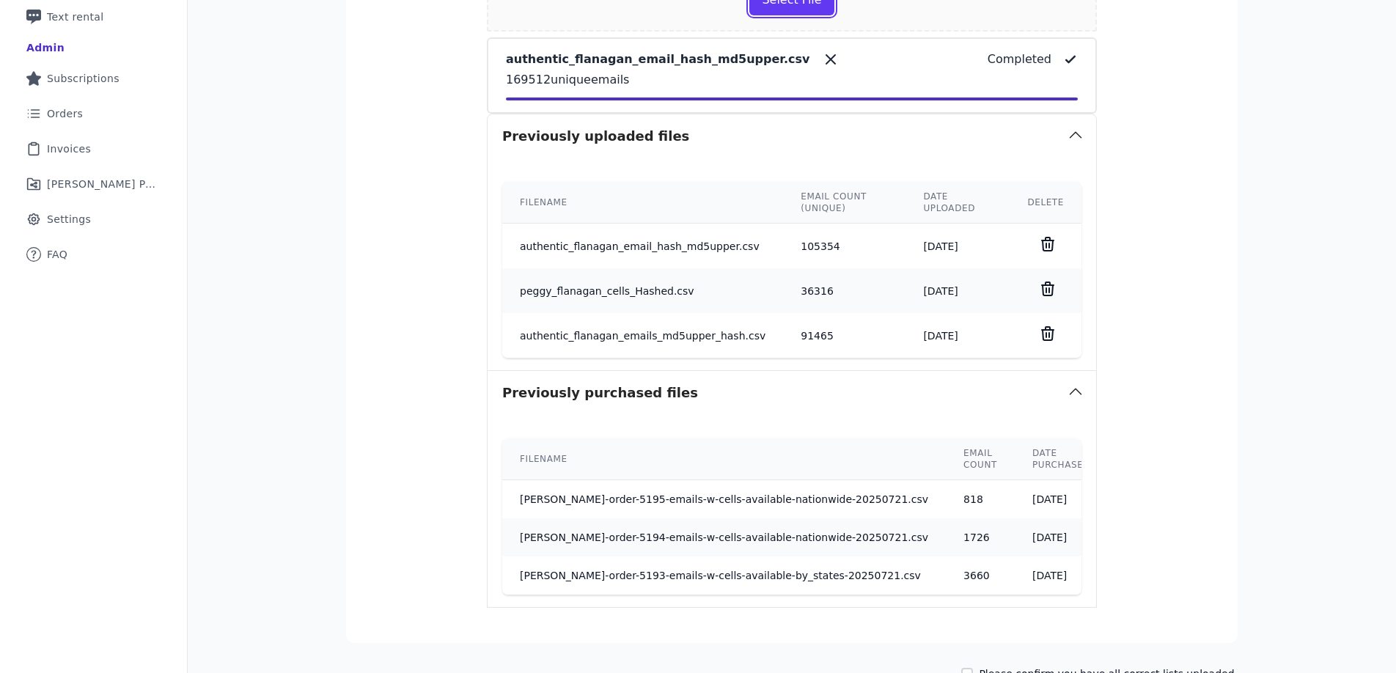
scroll to position [498, 0]
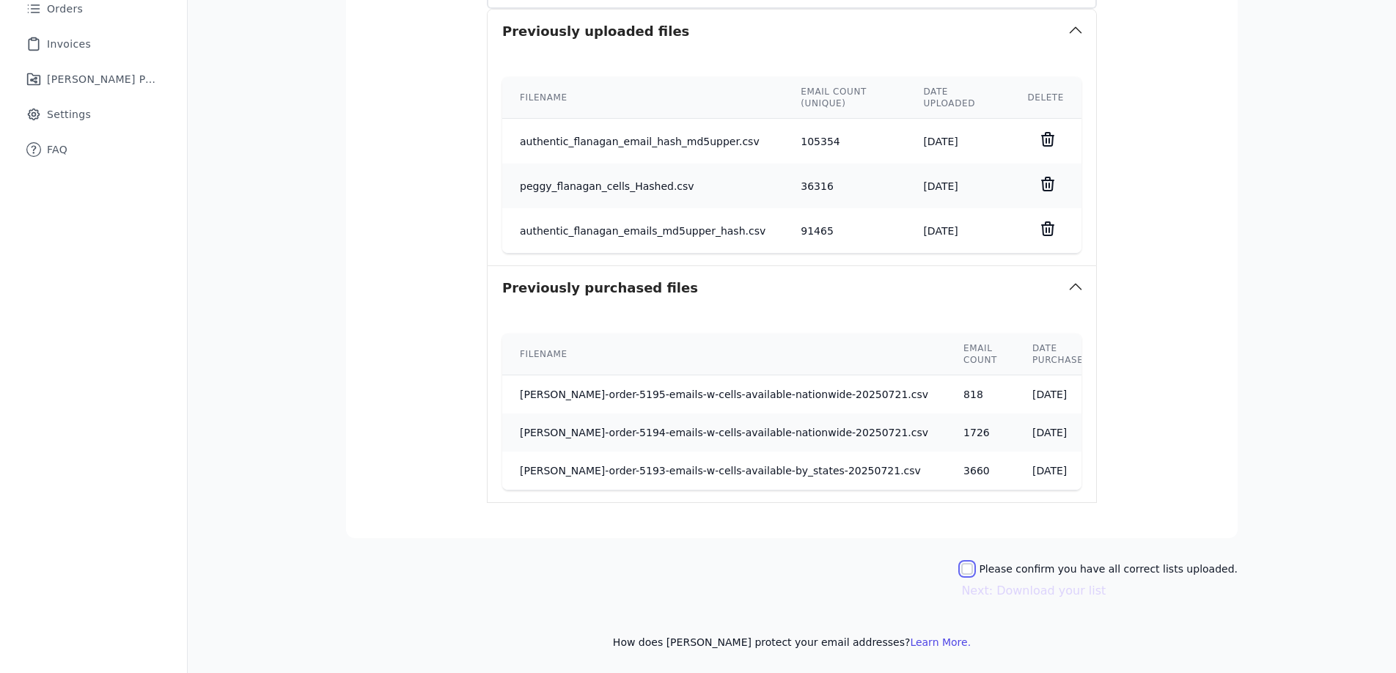
click at [973, 564] on input "Please confirm you have all correct lists uploaded." at bounding box center [967, 569] width 12 height 12
checkbox input "true"
click at [1051, 593] on button "Next: Download your list" at bounding box center [1033, 591] width 144 height 18
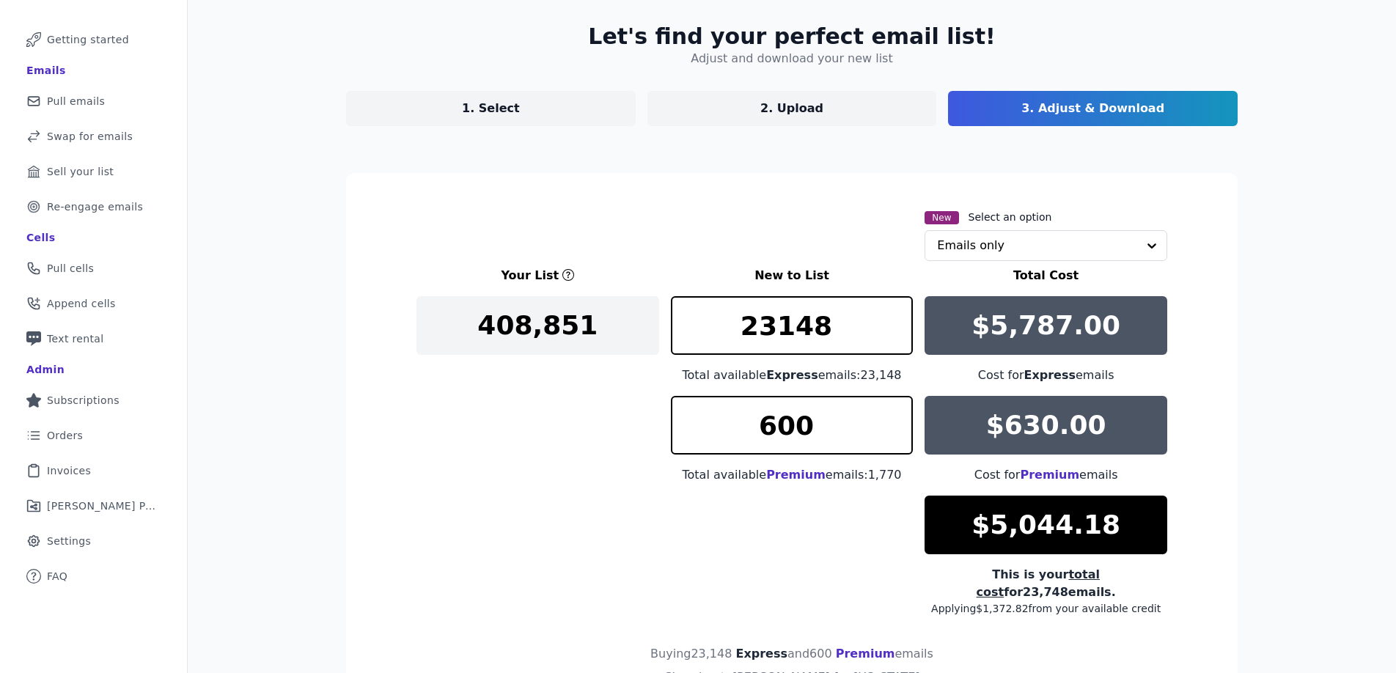
scroll to position [169, 0]
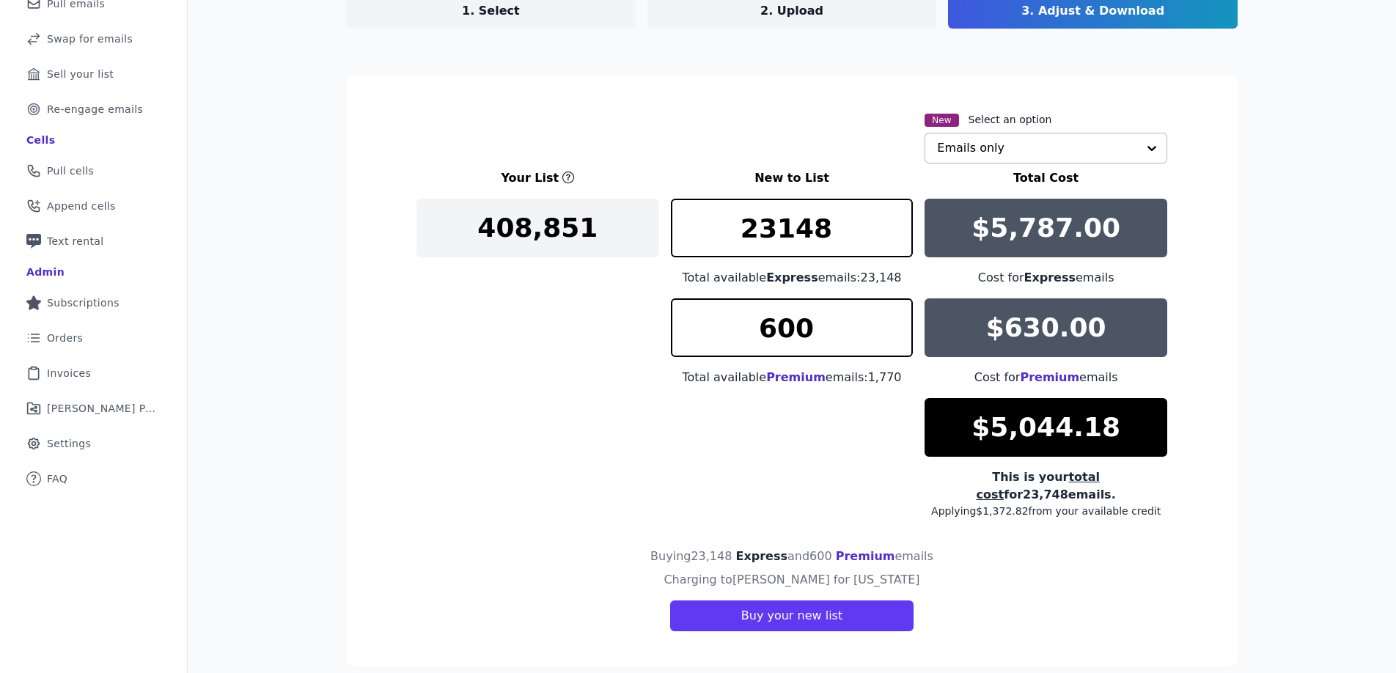
click at [1059, 144] on input "text" at bounding box center [1037, 147] width 200 height 29
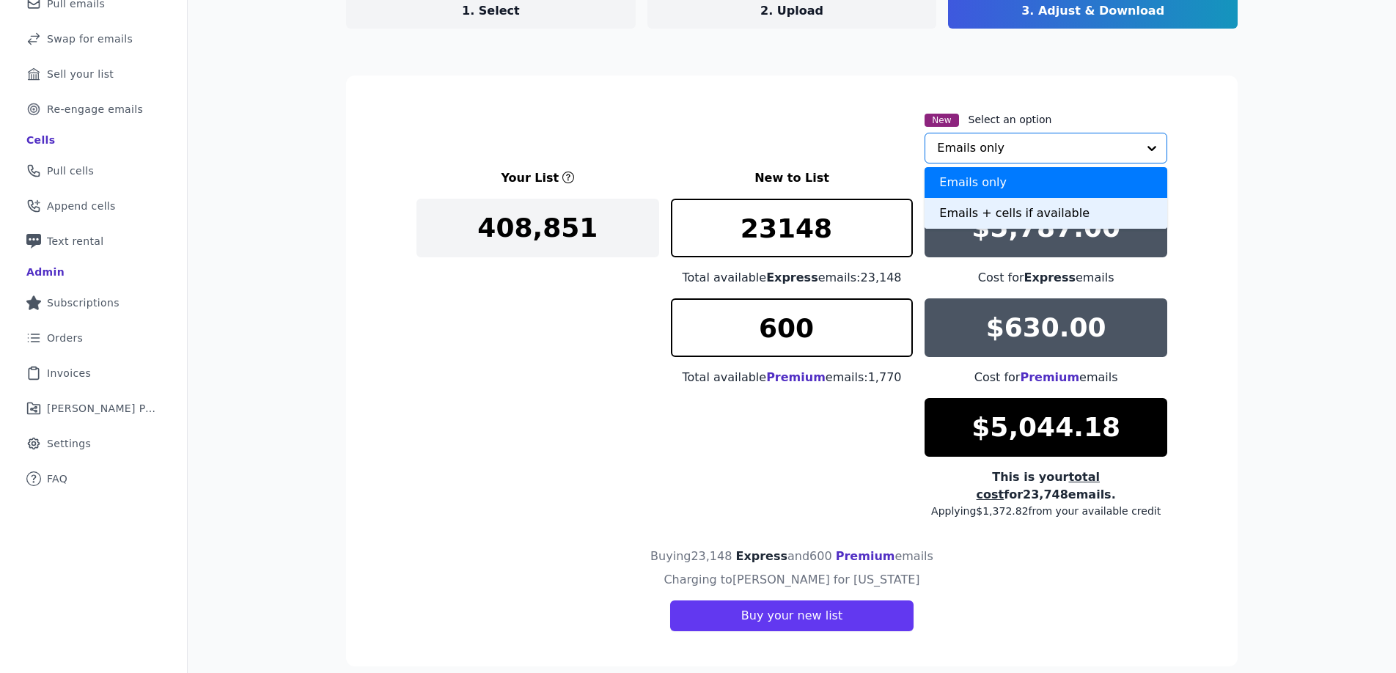
click at [1054, 217] on div "Emails + cells if available" at bounding box center [1046, 213] width 243 height 31
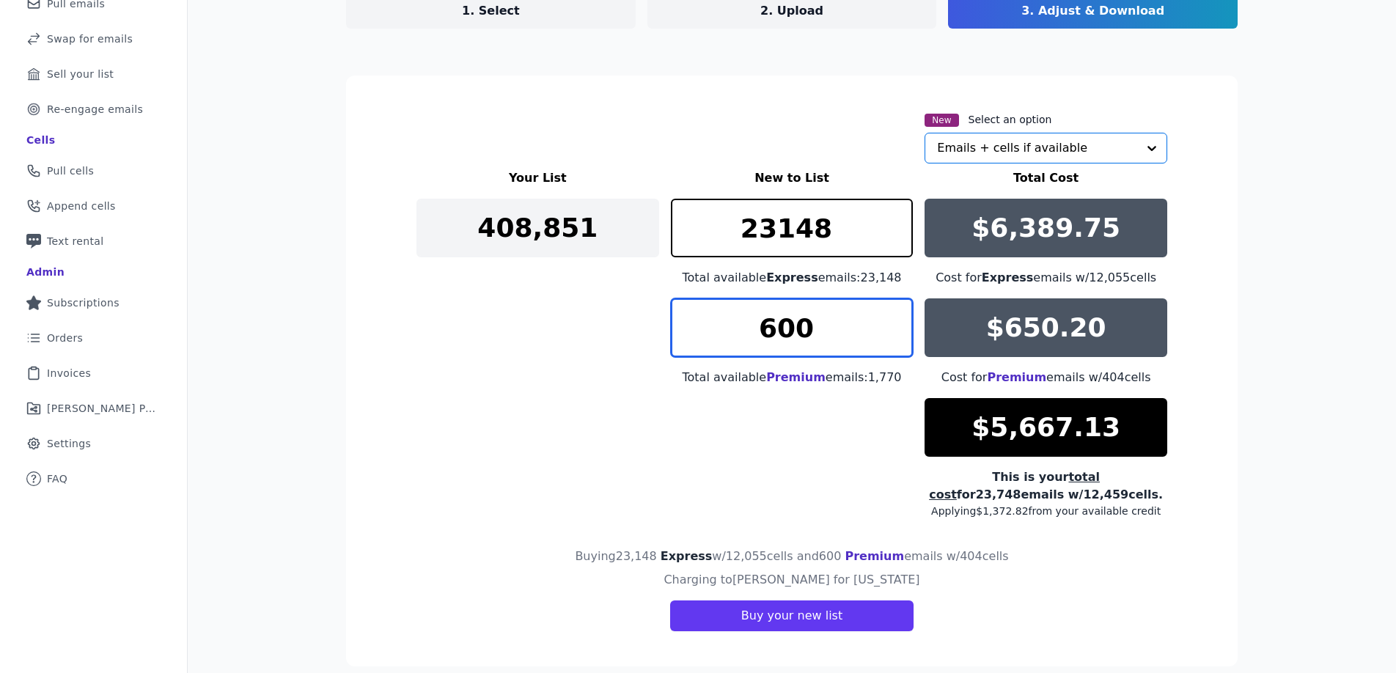
drag, startPoint x: 768, startPoint y: 331, endPoint x: 737, endPoint y: 331, distance: 30.8
click at [738, 331] on input "600" at bounding box center [792, 327] width 243 height 59
type input "400"
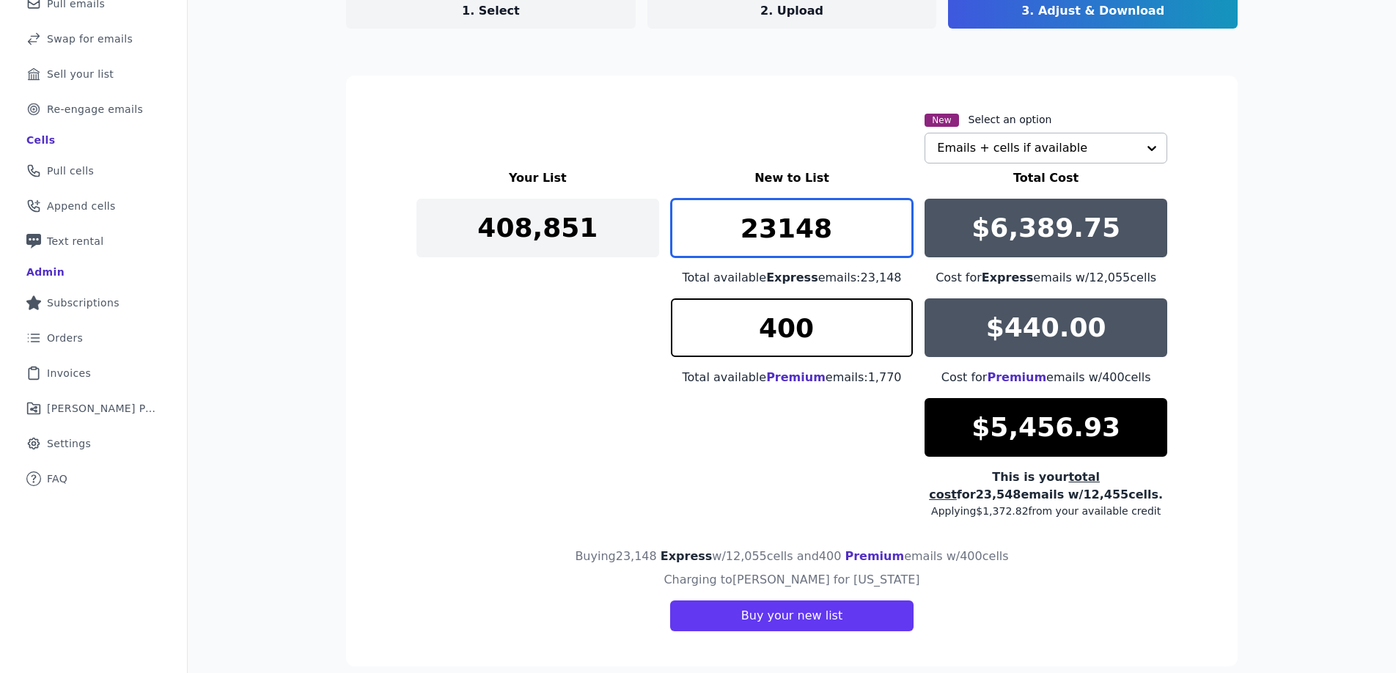
drag, startPoint x: 824, startPoint y: 235, endPoint x: 708, endPoint y: 222, distance: 116.6
click at [711, 222] on input "23148" at bounding box center [792, 228] width 243 height 59
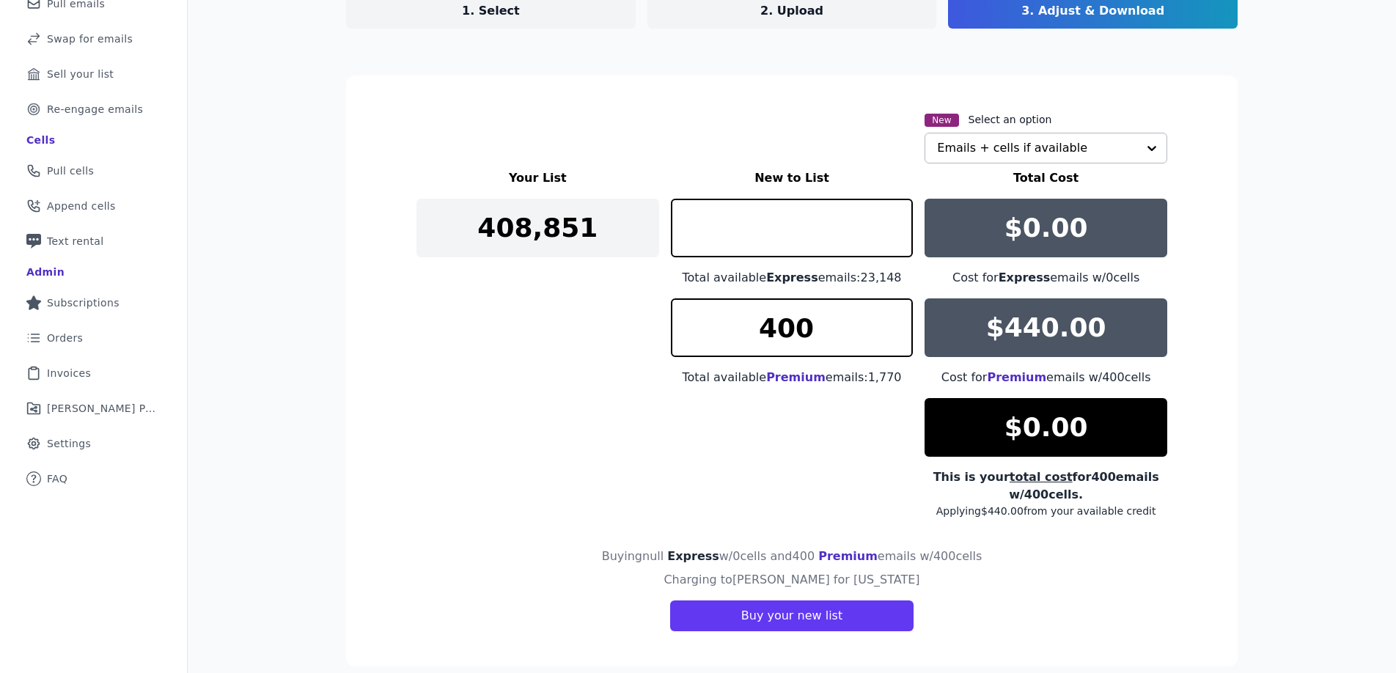
type input "0"
click at [1103, 541] on section "New Select an option Emails + cells if available Your List New to List Total Co…" at bounding box center [792, 371] width 892 height 591
drag, startPoint x: 794, startPoint y: 329, endPoint x: 866, endPoint y: 320, distance: 72.4
click at [835, 325] on input "400" at bounding box center [792, 327] width 243 height 59
click at [822, 453] on div "Your List New to List Total Cost 408,851 0 Total available Express emails: 23,1…" at bounding box center [792, 343] width 751 height 349
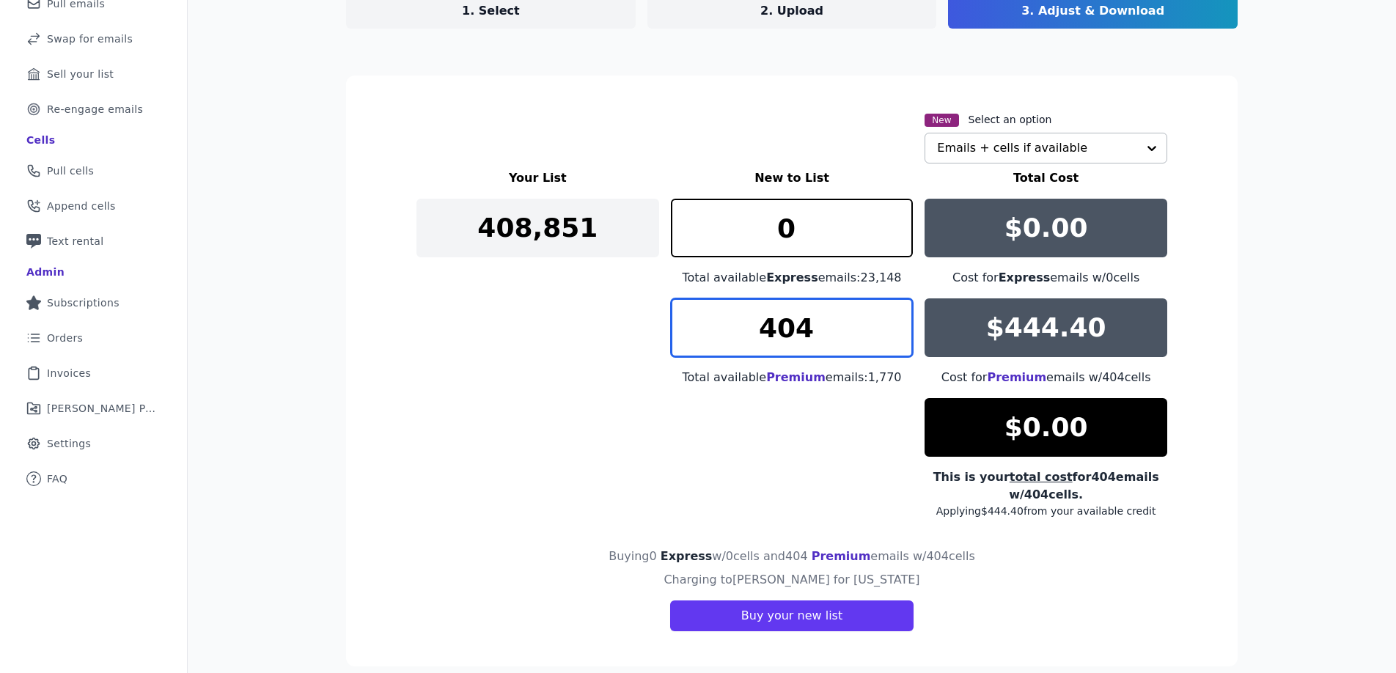
drag, startPoint x: 796, startPoint y: 332, endPoint x: 838, endPoint y: 333, distance: 41.8
click at [838, 333] on input "404" at bounding box center [792, 327] width 243 height 59
type input "400"
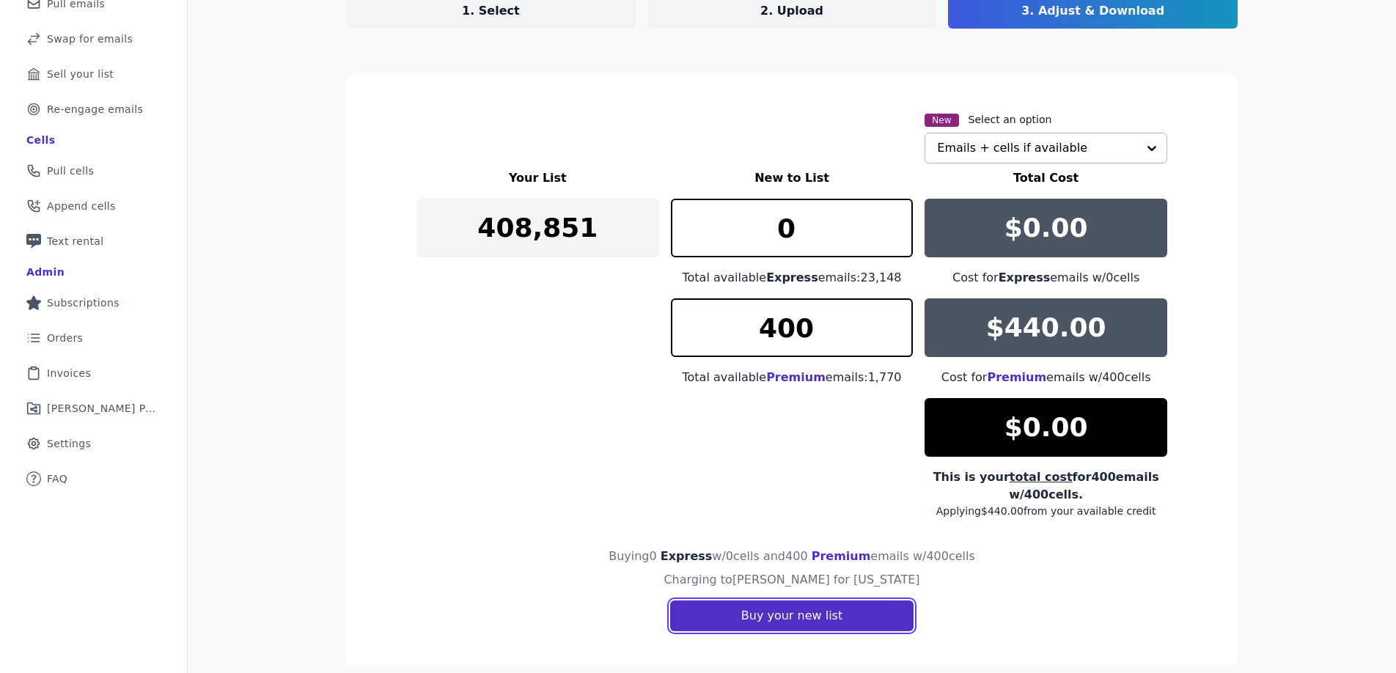
click at [784, 617] on button "Buy your new list" at bounding box center [791, 616] width 243 height 31
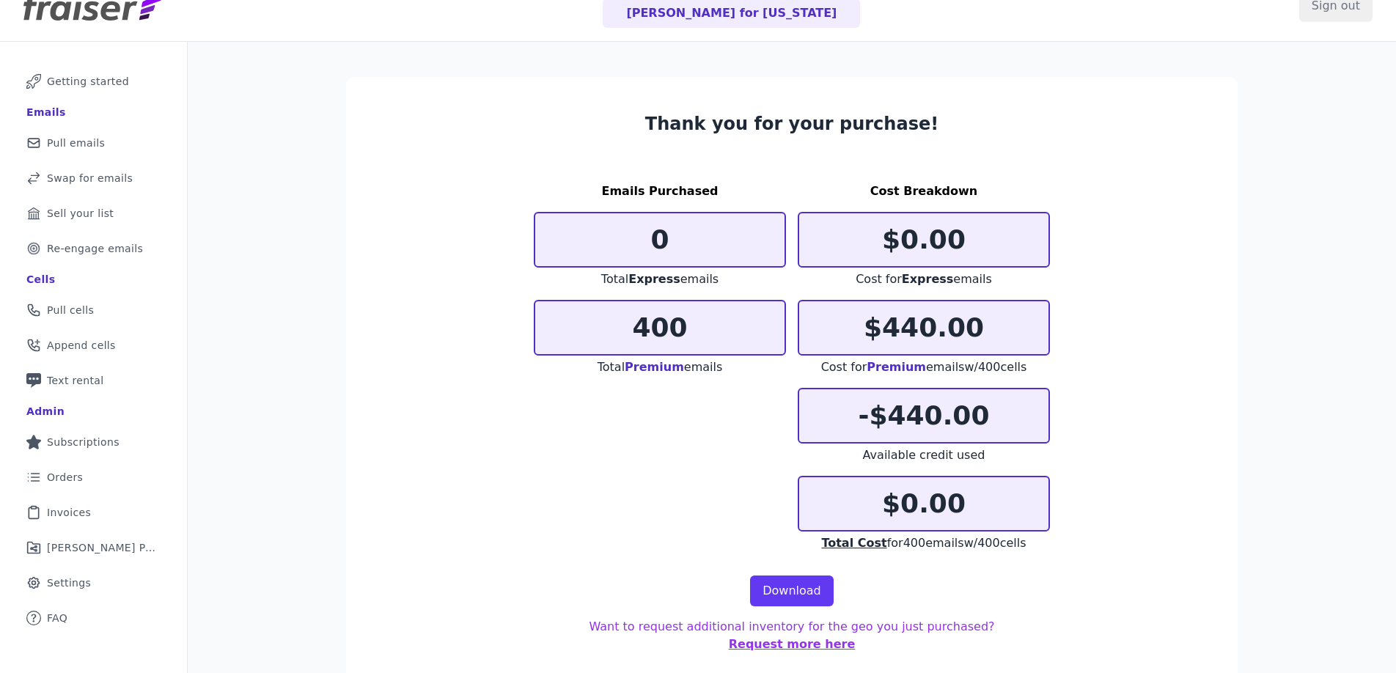
scroll to position [71, 0]
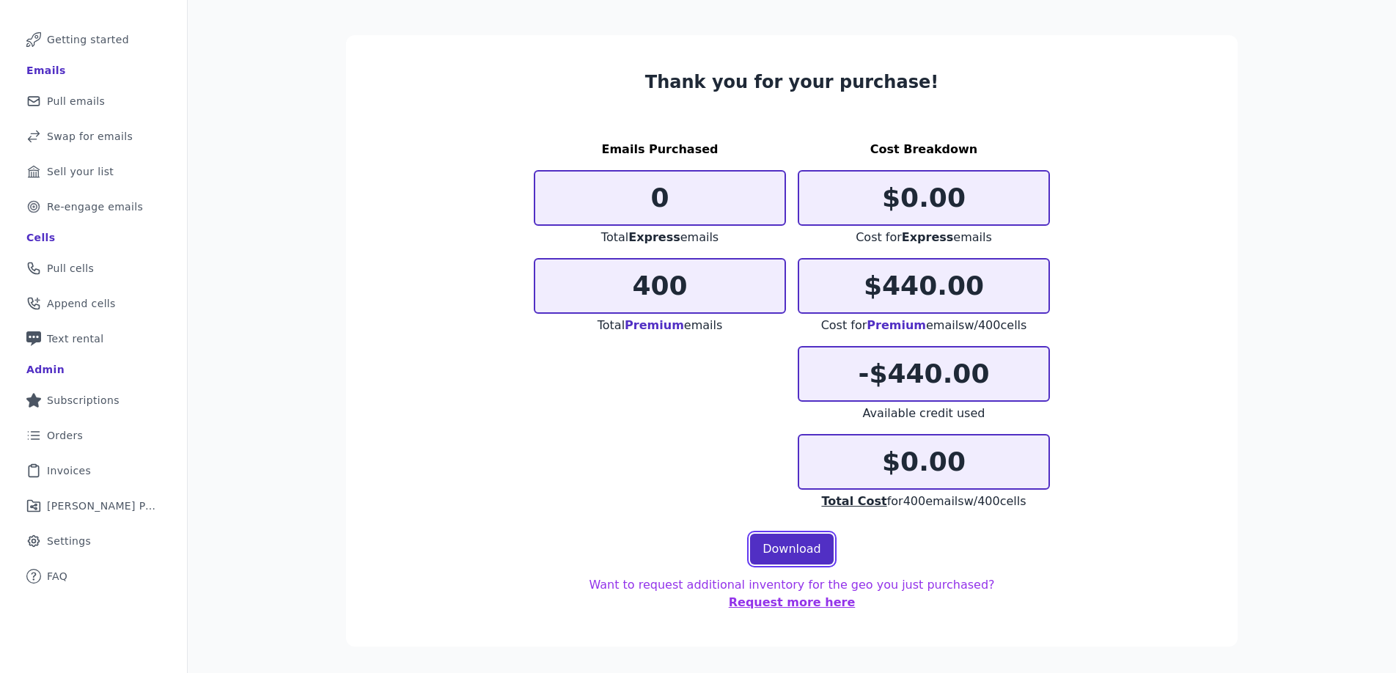
click at [774, 553] on link "Download" at bounding box center [792, 549] width 84 height 31
click at [98, 105] on span "Pull emails" at bounding box center [76, 101] width 58 height 15
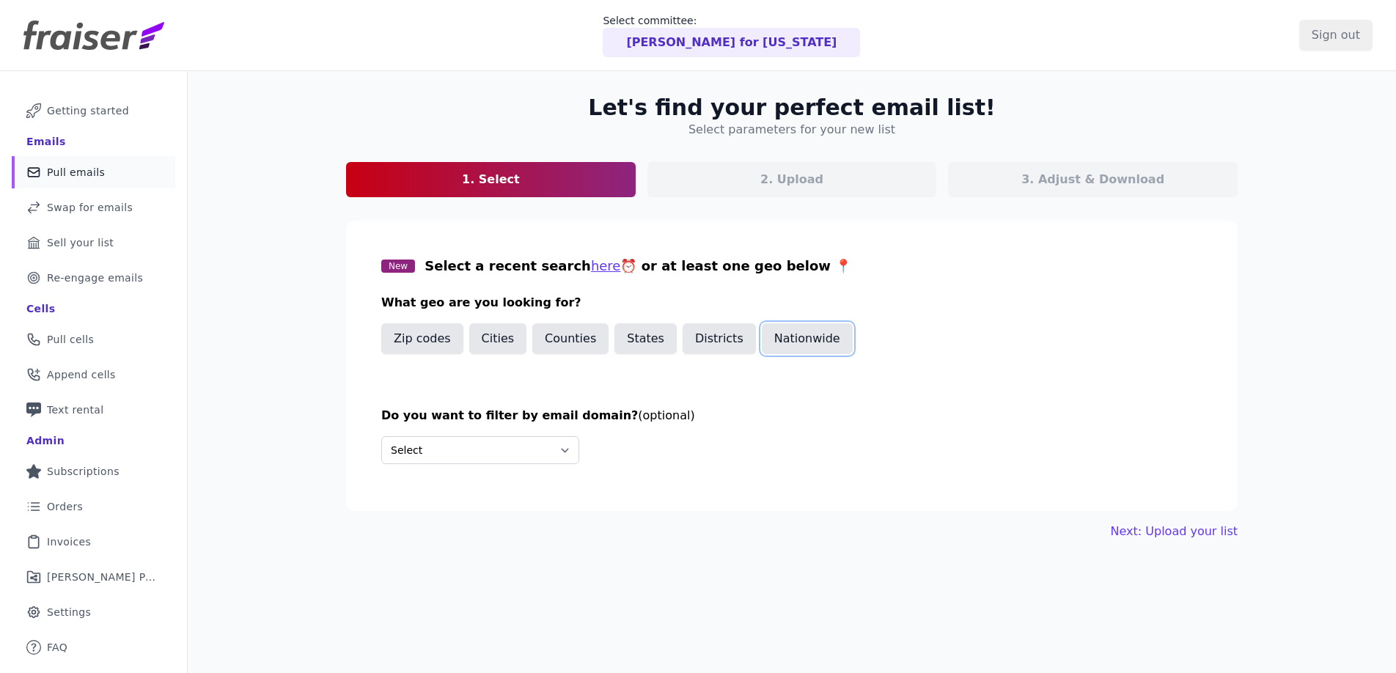
click at [771, 345] on button "Nationwide" at bounding box center [807, 338] width 91 height 31
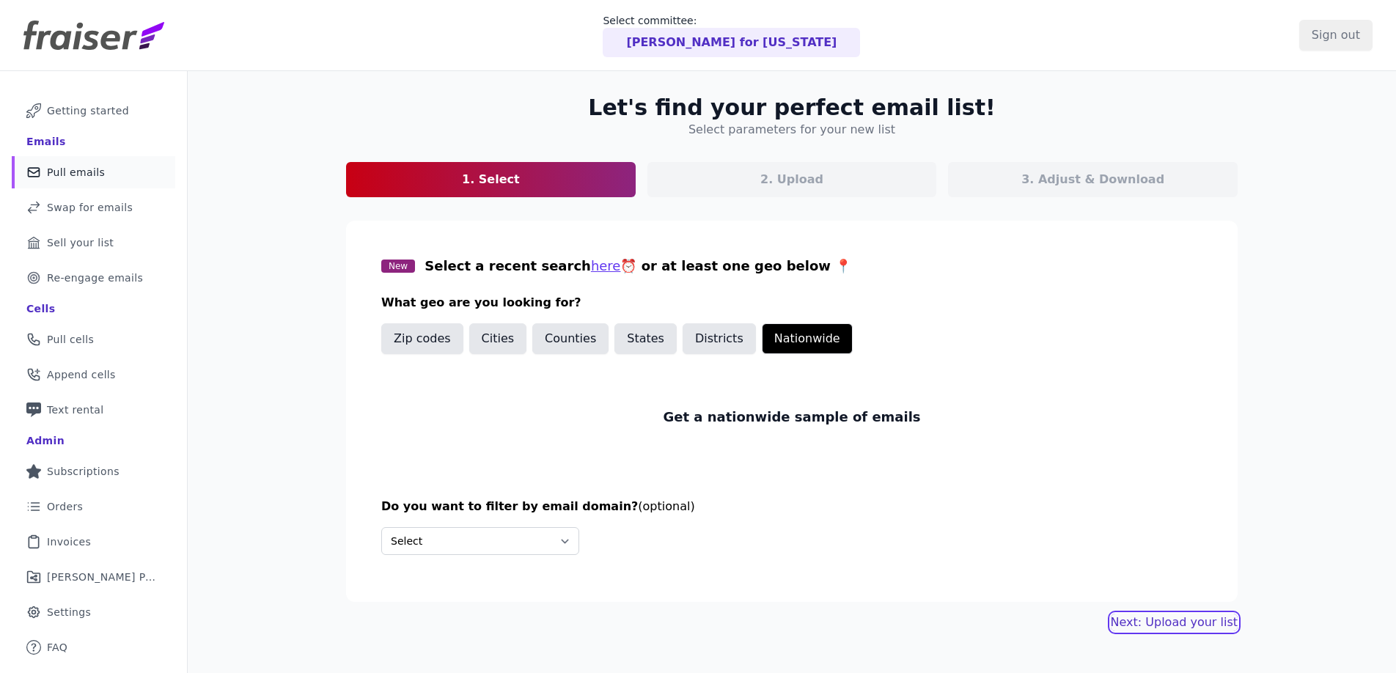
click at [1159, 621] on link "Next: Upload your list" at bounding box center [1174, 623] width 127 height 18
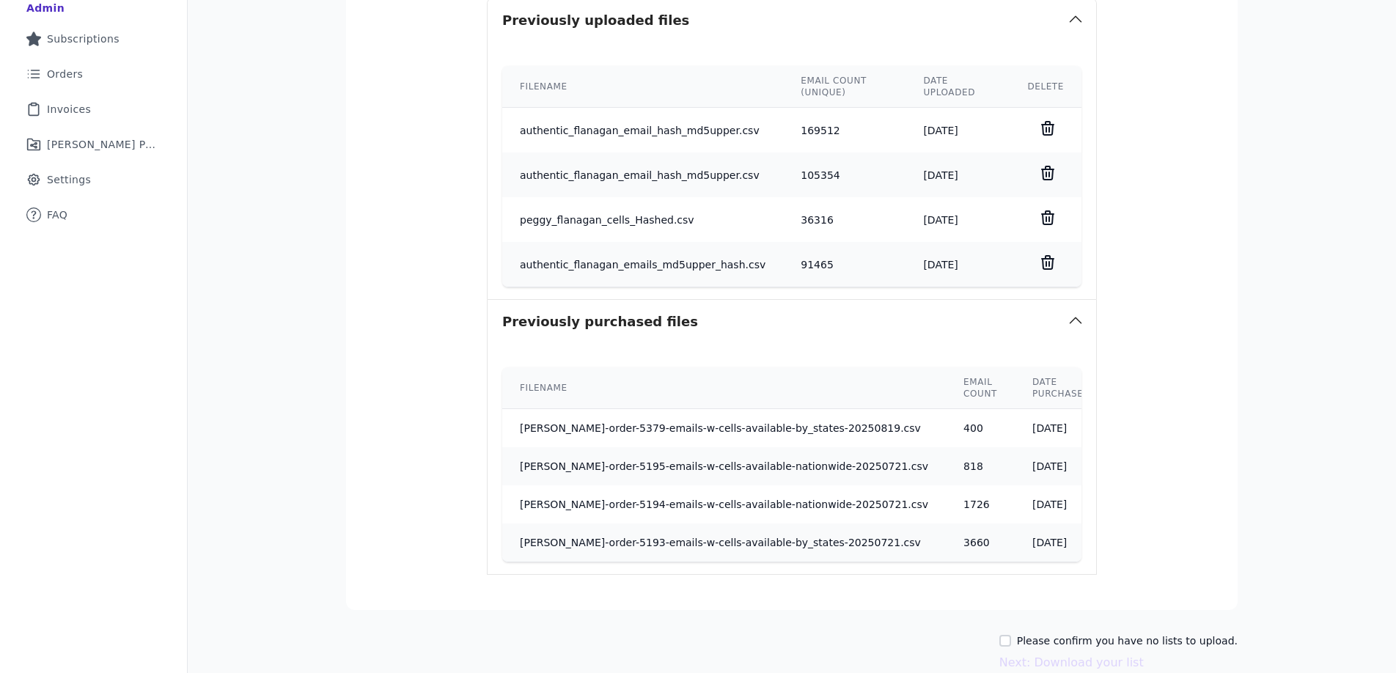
scroll to position [504, 0]
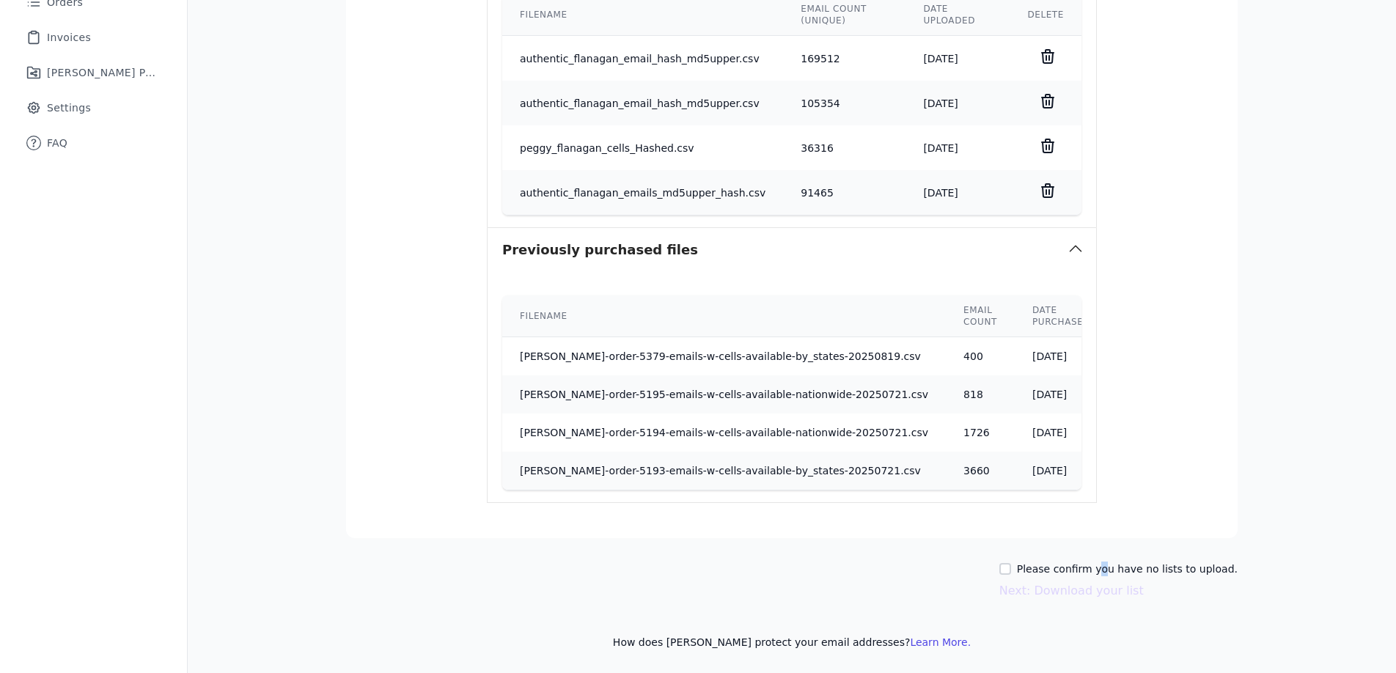
click at [1107, 571] on label "Please confirm you have no lists to upload." at bounding box center [1127, 569] width 221 height 15
drag, startPoint x: 1004, startPoint y: 565, endPoint x: 1021, endPoint y: 569, distance: 18.1
click at [1004, 565] on div "Please confirm you have no lists to upload. Next: Download your list" at bounding box center [792, 581] width 892 height 38
click at [1011, 569] on input "Please confirm you have no lists to upload." at bounding box center [1005, 569] width 12 height 12
checkbox input "true"
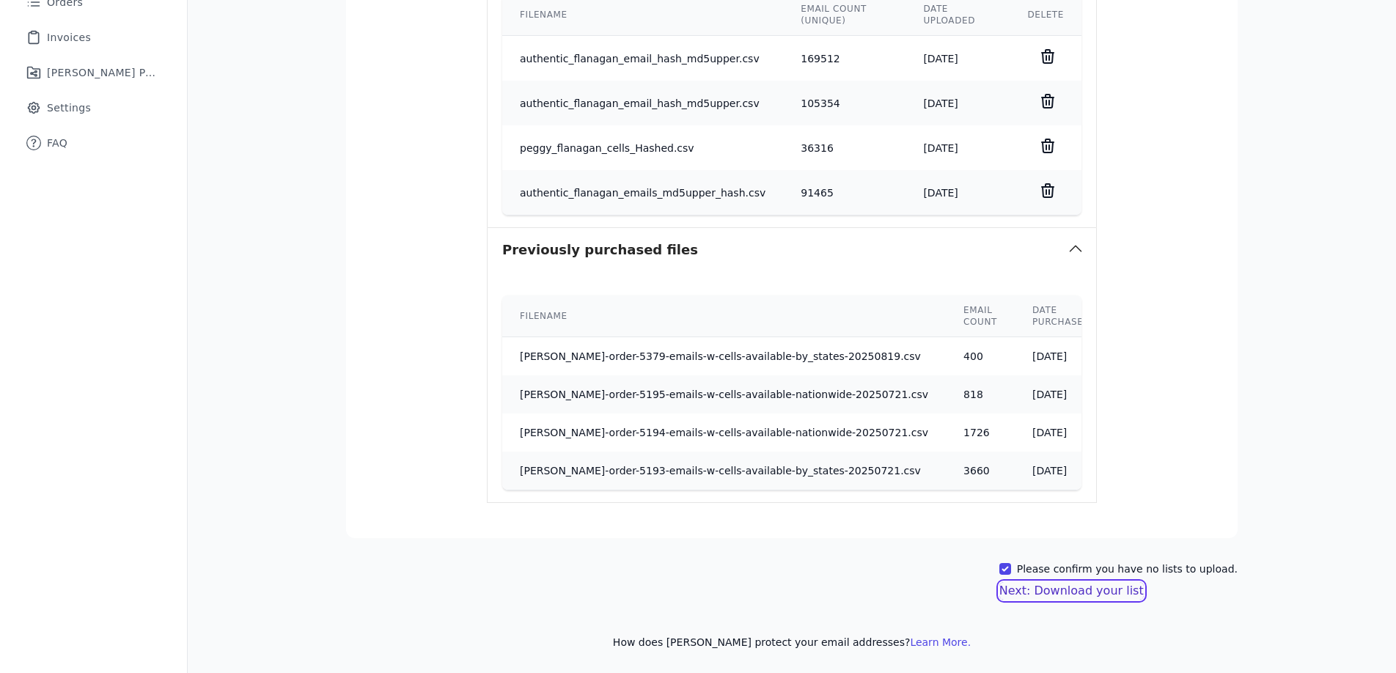
click at [1087, 593] on button "Next: Download your list" at bounding box center [1071, 591] width 144 height 18
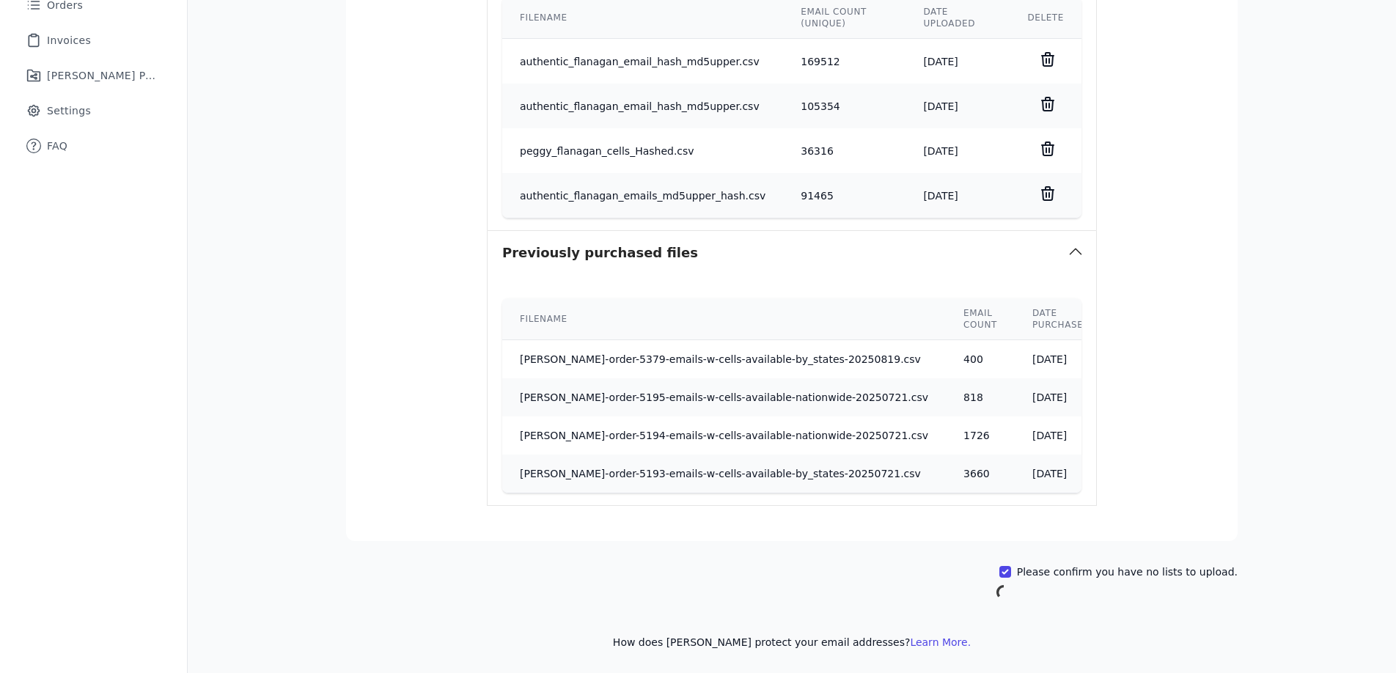
scroll to position [502, 0]
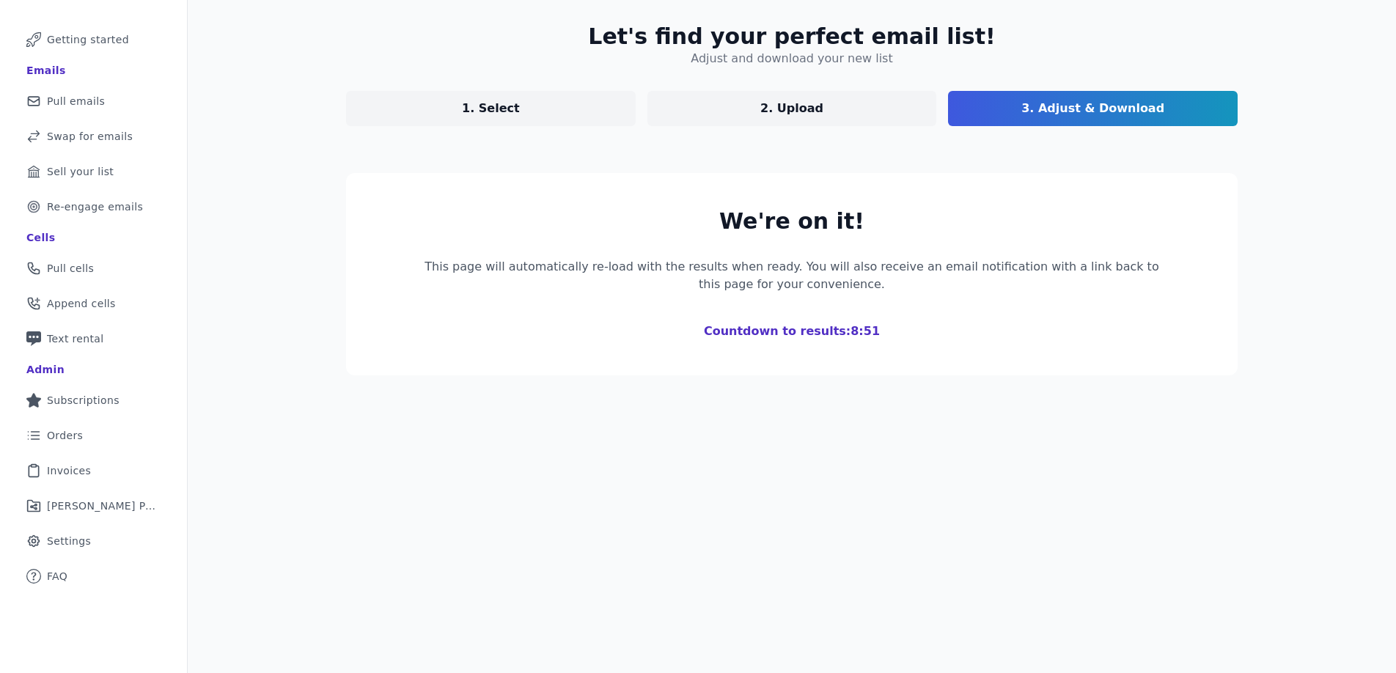
scroll to position [186, 0]
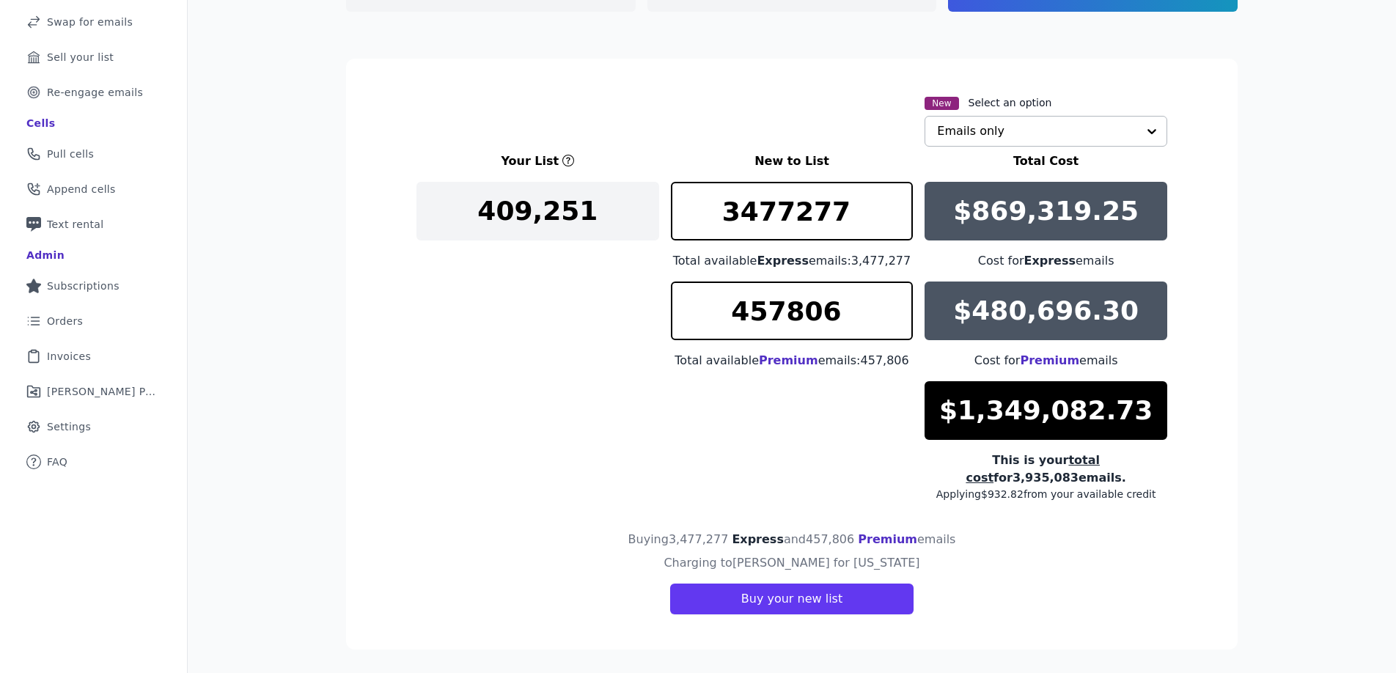
click at [1101, 136] on input "text" at bounding box center [1037, 131] width 200 height 29
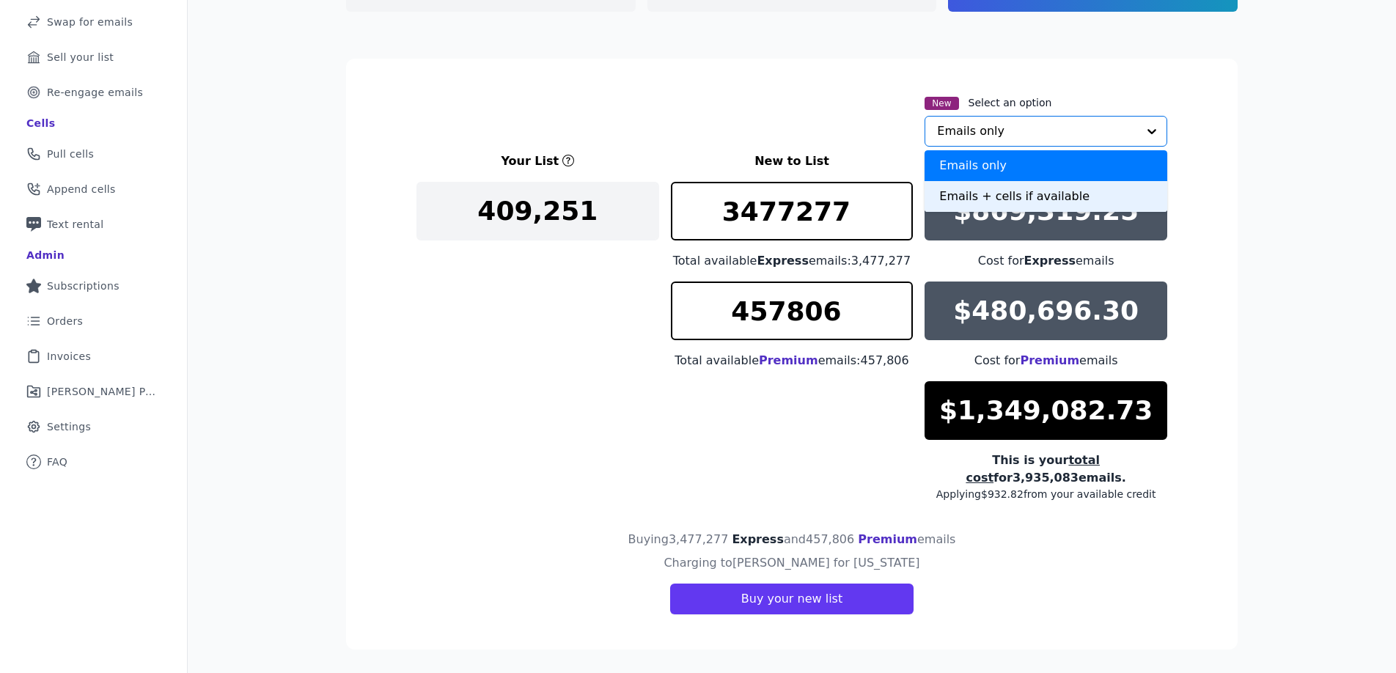
click at [1085, 193] on div "Emails + cells if available" at bounding box center [1046, 196] width 243 height 31
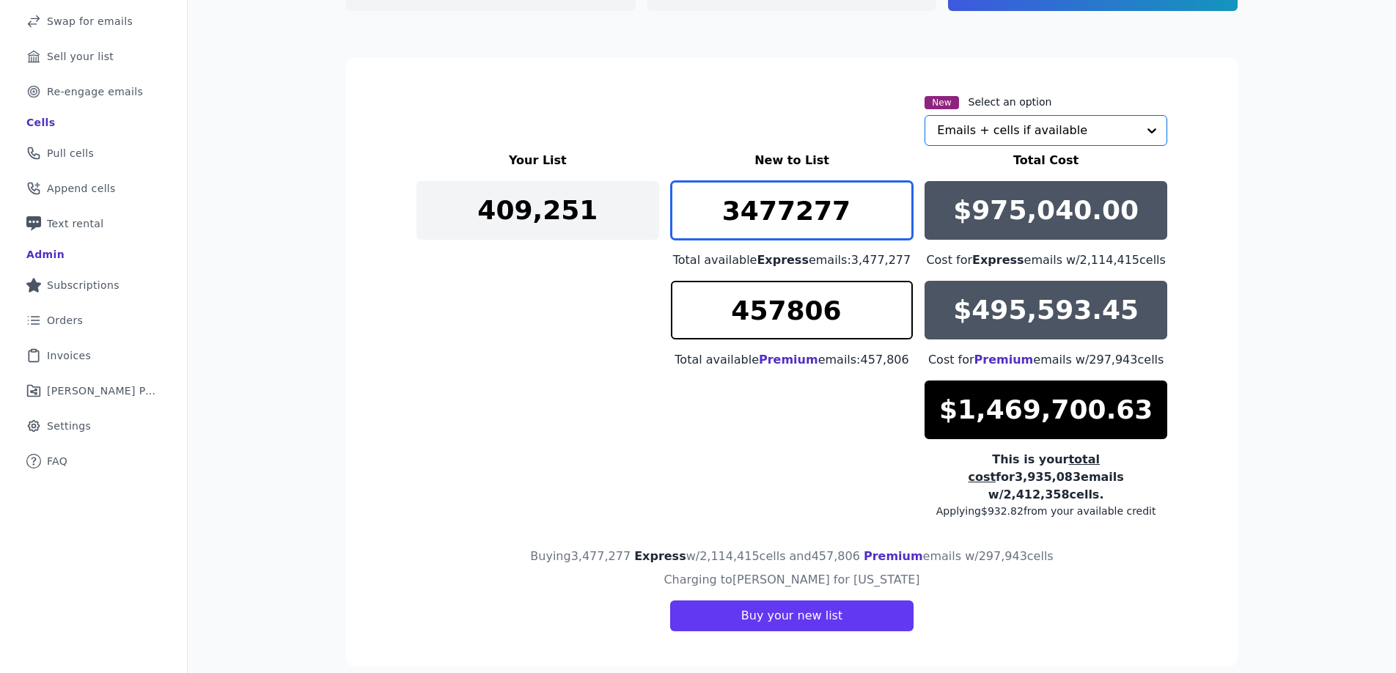
click at [764, 225] on input "3477277" at bounding box center [792, 210] width 243 height 59
click at [788, 226] on input "3477277" at bounding box center [792, 210] width 243 height 59
click at [788, 225] on input "3477277" at bounding box center [792, 210] width 243 height 59
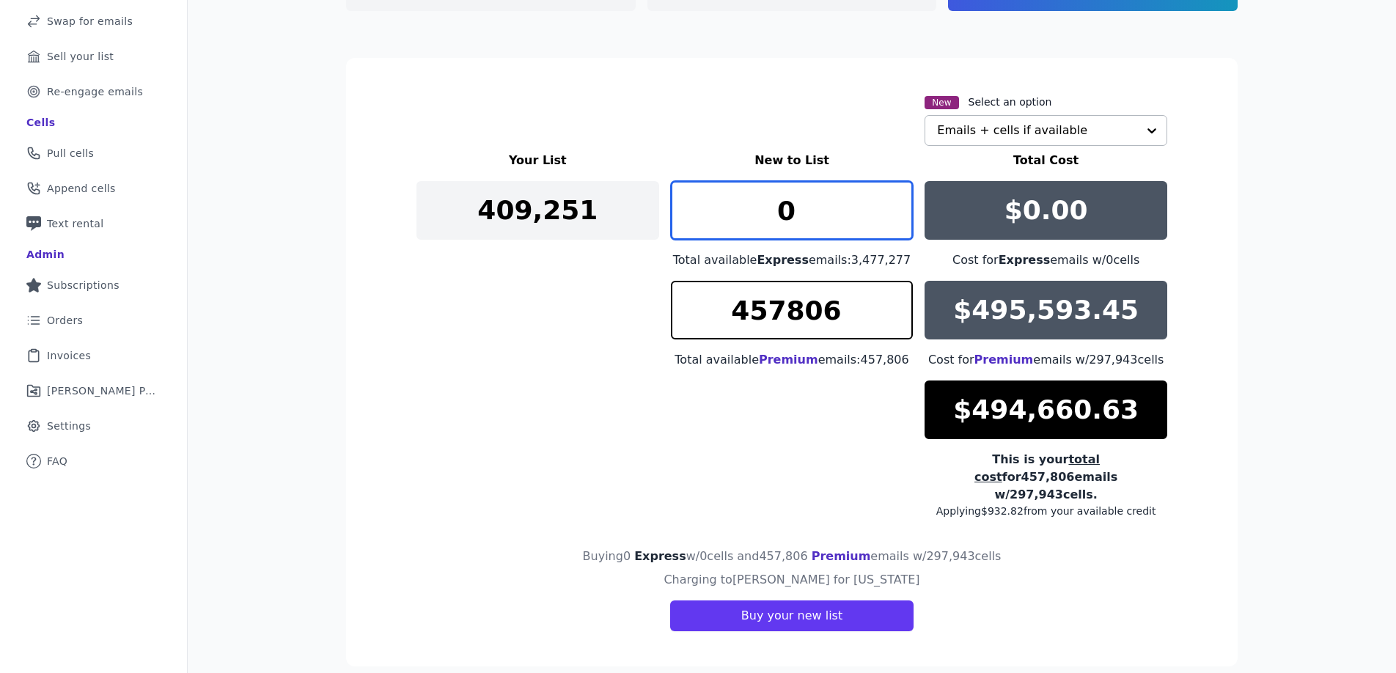
type input "0"
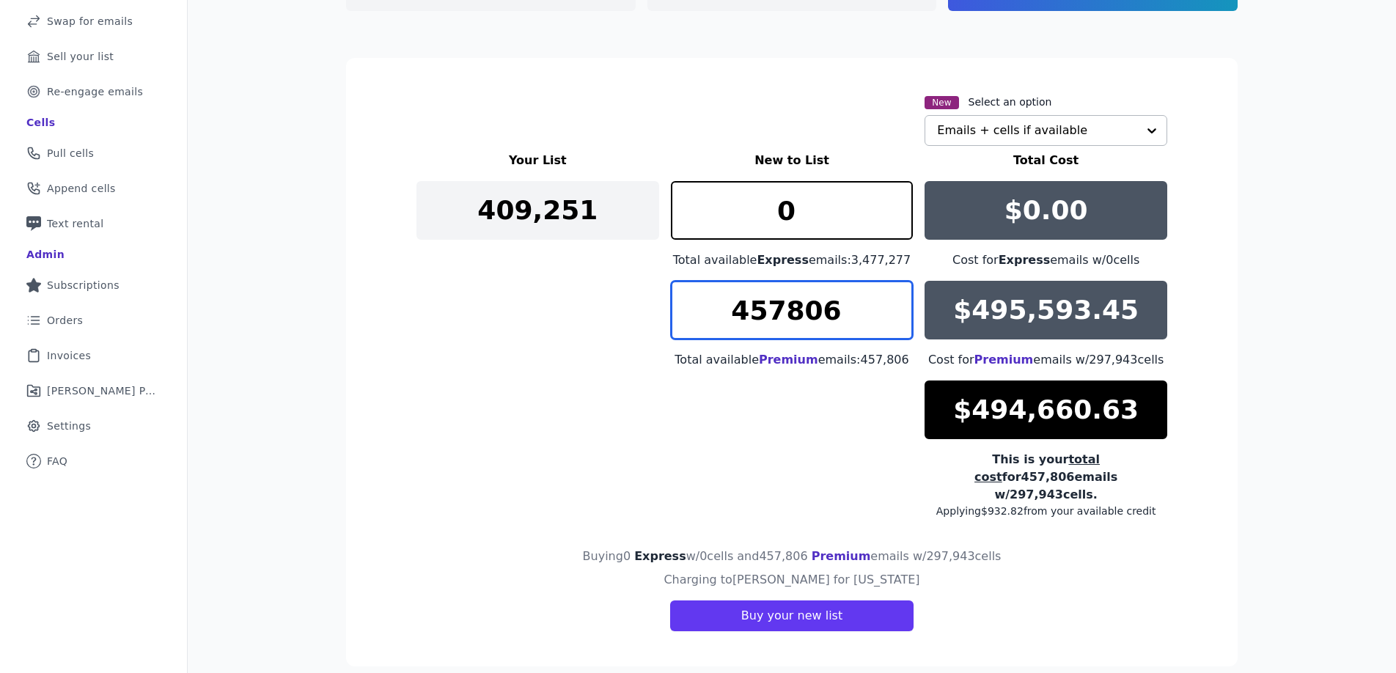
click at [804, 307] on input "457806" at bounding box center [792, 310] width 243 height 59
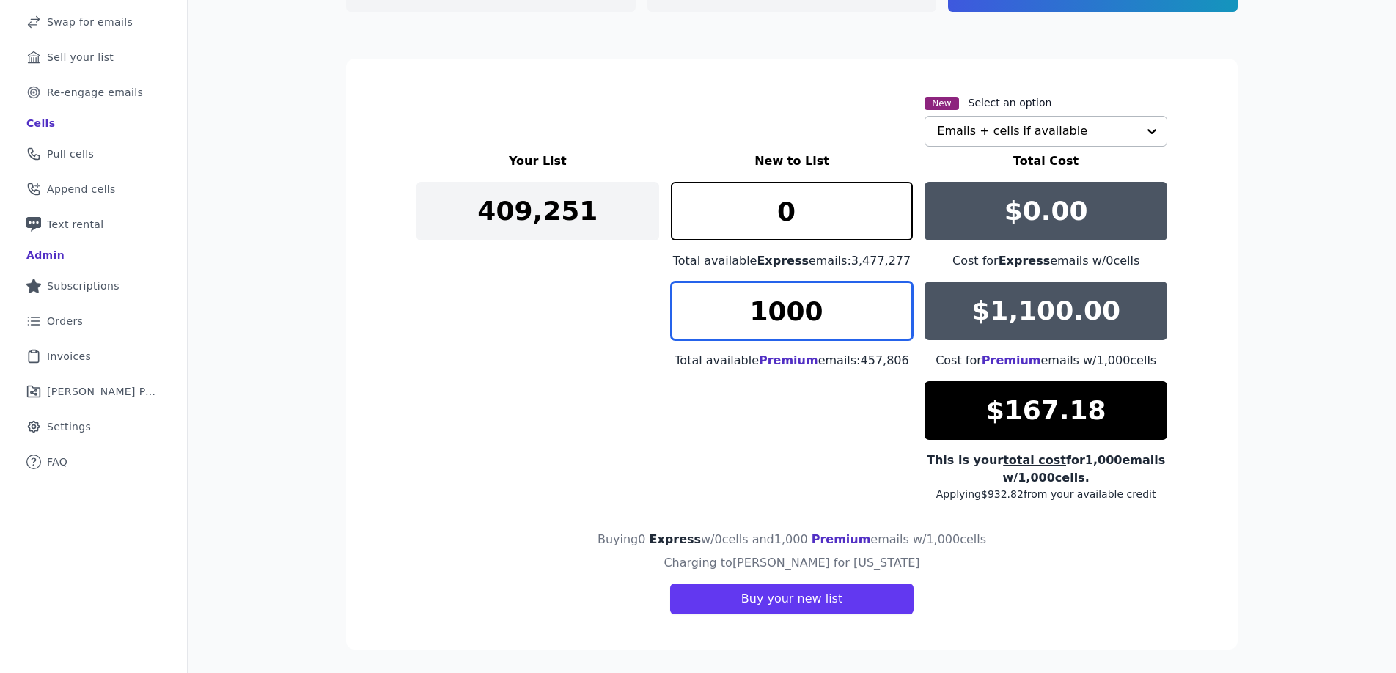
drag, startPoint x: 770, startPoint y: 315, endPoint x: 741, endPoint y: 307, distance: 30.4
click at [741, 307] on input "1000" at bounding box center [792, 311] width 243 height 59
drag, startPoint x: 768, startPoint y: 314, endPoint x: 746, endPoint y: 309, distance: 22.6
click at [746, 309] on input "500" at bounding box center [792, 311] width 243 height 59
click at [895, 320] on input "849" at bounding box center [792, 311] width 243 height 59
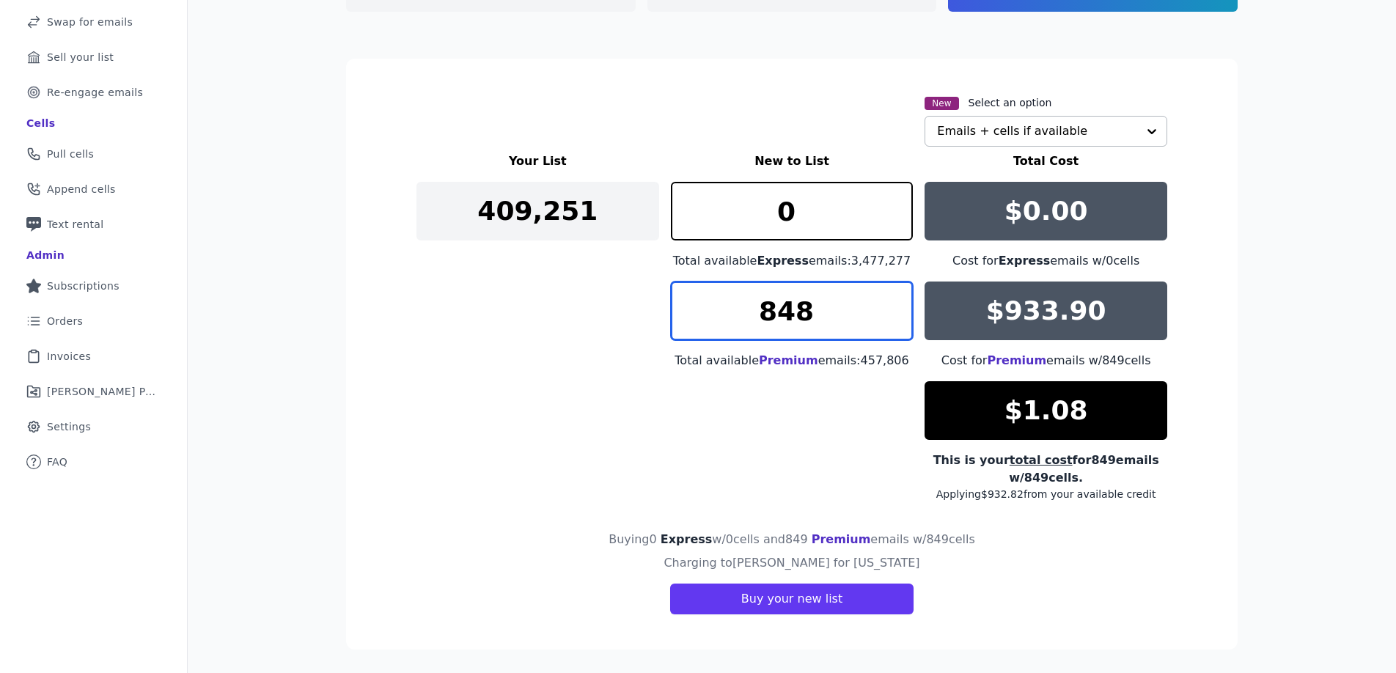
click at [894, 320] on input "848" at bounding box center [792, 311] width 243 height 59
click at [895, 298] on input "849" at bounding box center [792, 311] width 243 height 59
type input "848"
click at [895, 322] on input "848" at bounding box center [792, 311] width 243 height 59
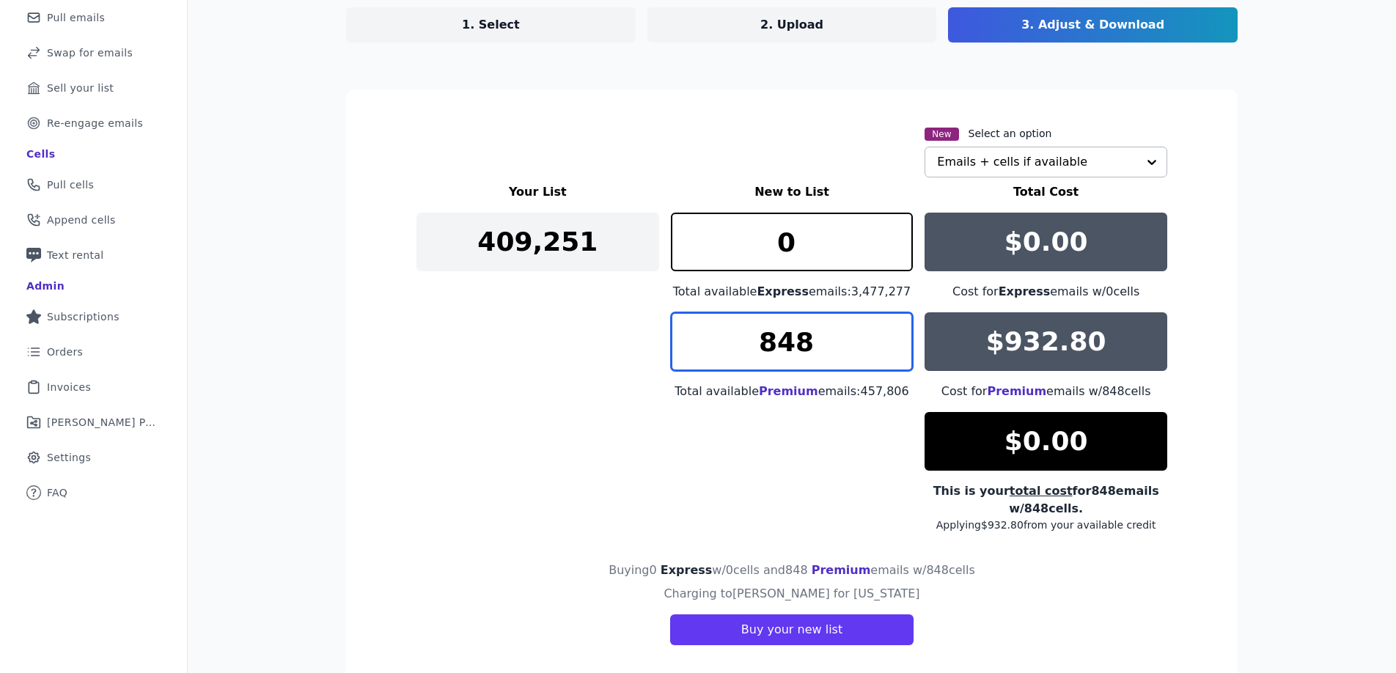
scroll to position [166, 0]
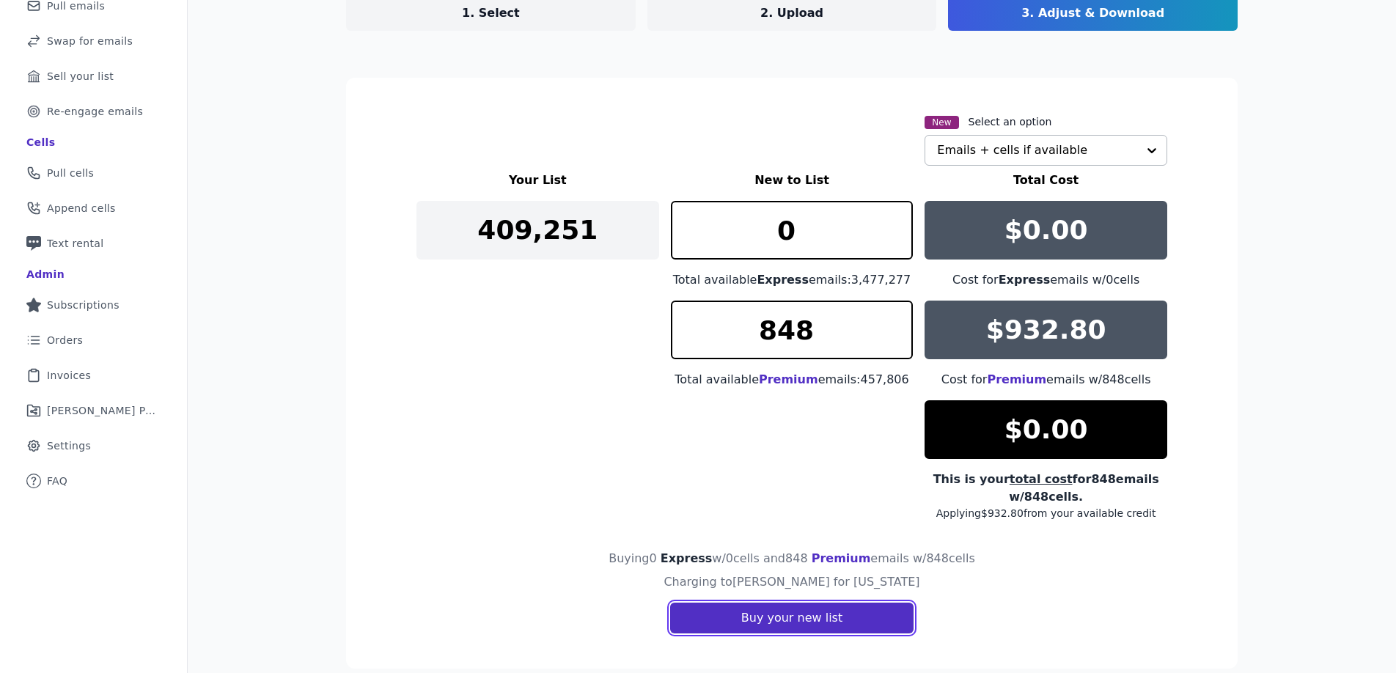
click at [766, 623] on button "Buy your new list" at bounding box center [791, 618] width 243 height 31
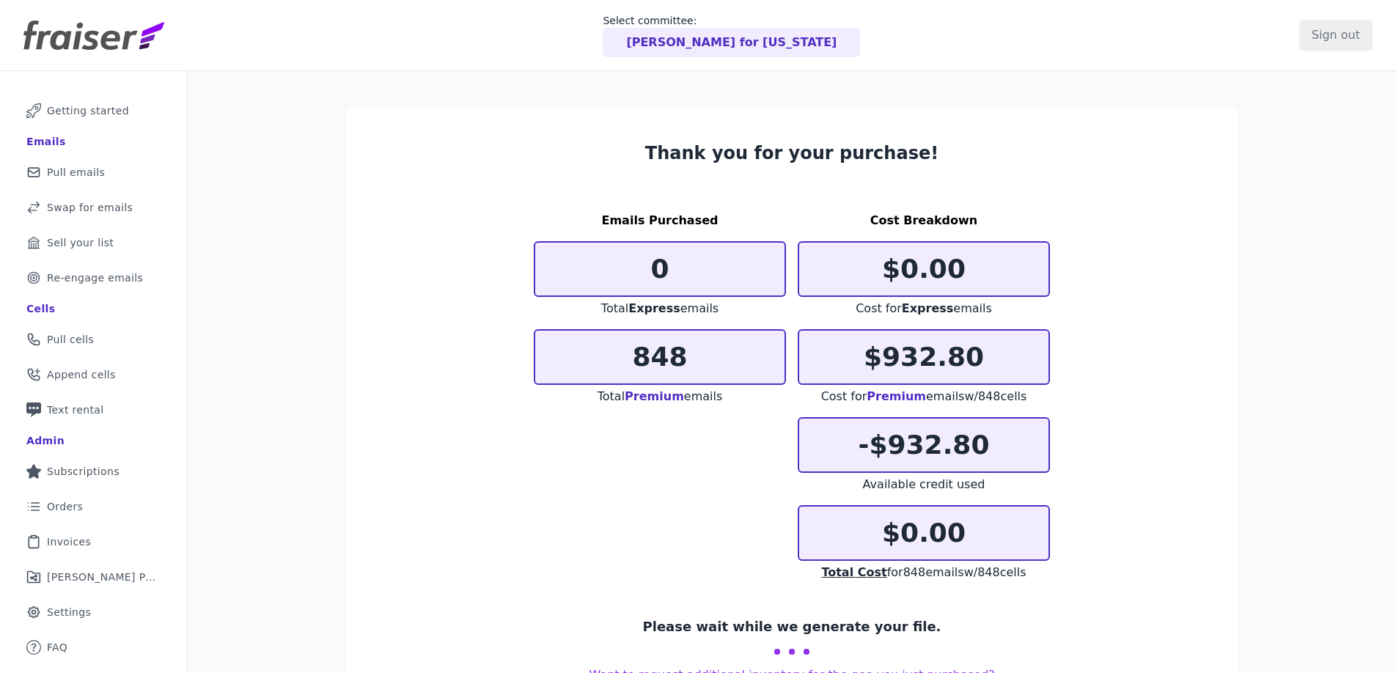
scroll to position [71, 0]
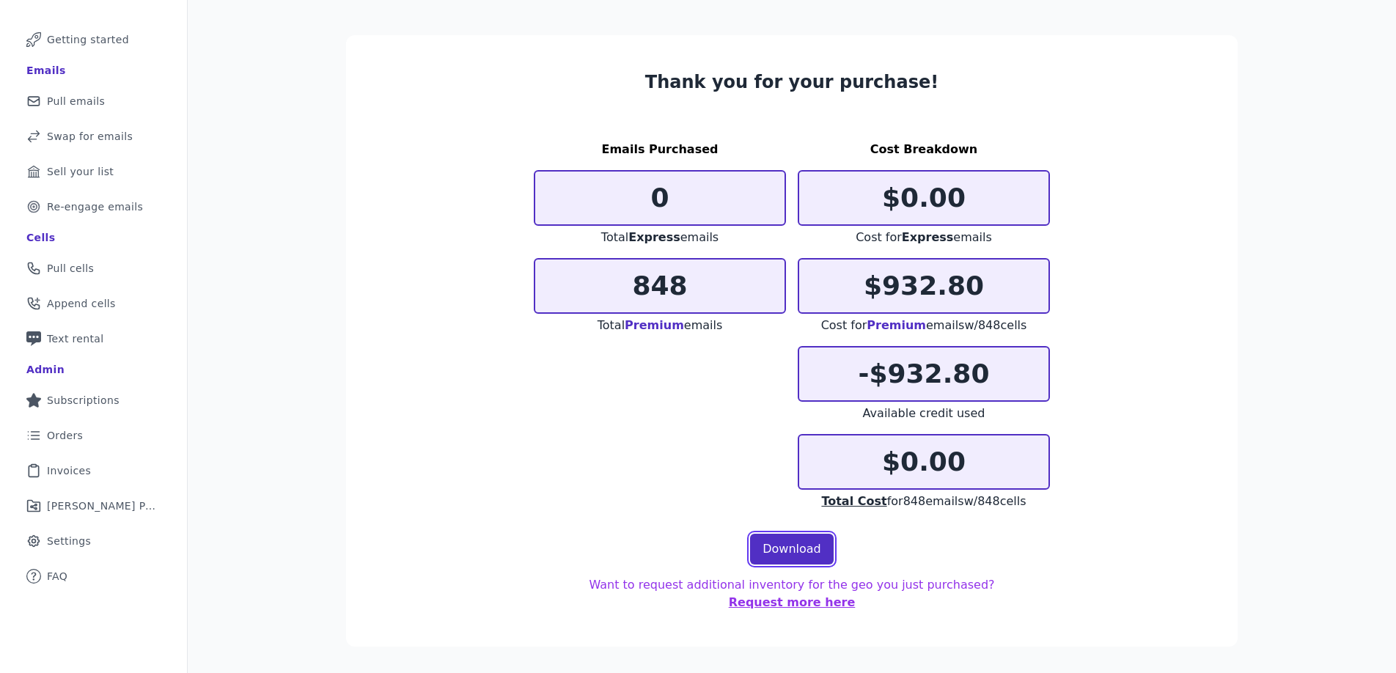
click at [820, 551] on link "Download" at bounding box center [792, 549] width 84 height 31
